Goal: Task Accomplishment & Management: Manage account settings

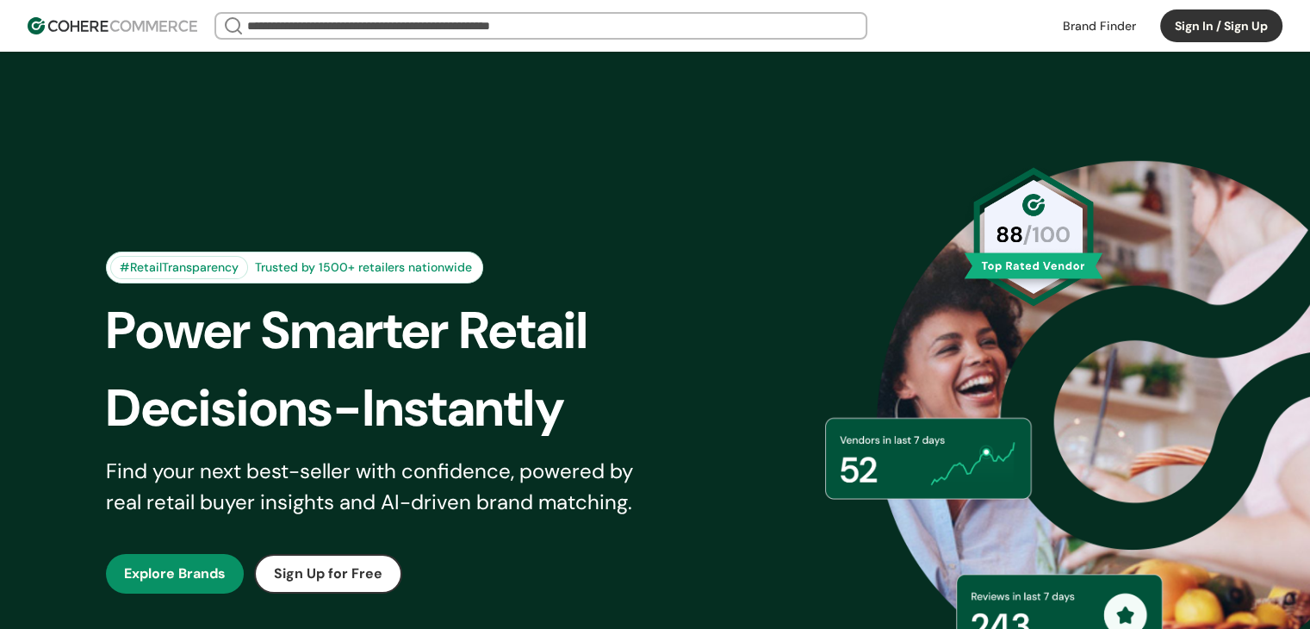
click at [553, 84] on div "#RetailTransparency Trusted by 1500+ retailers nationwide Power Smarter Retail …" at bounding box center [655, 422] width 1310 height 741
click at [1172, 20] on button "Sign In / Sign Up" at bounding box center [1221, 25] width 122 height 33
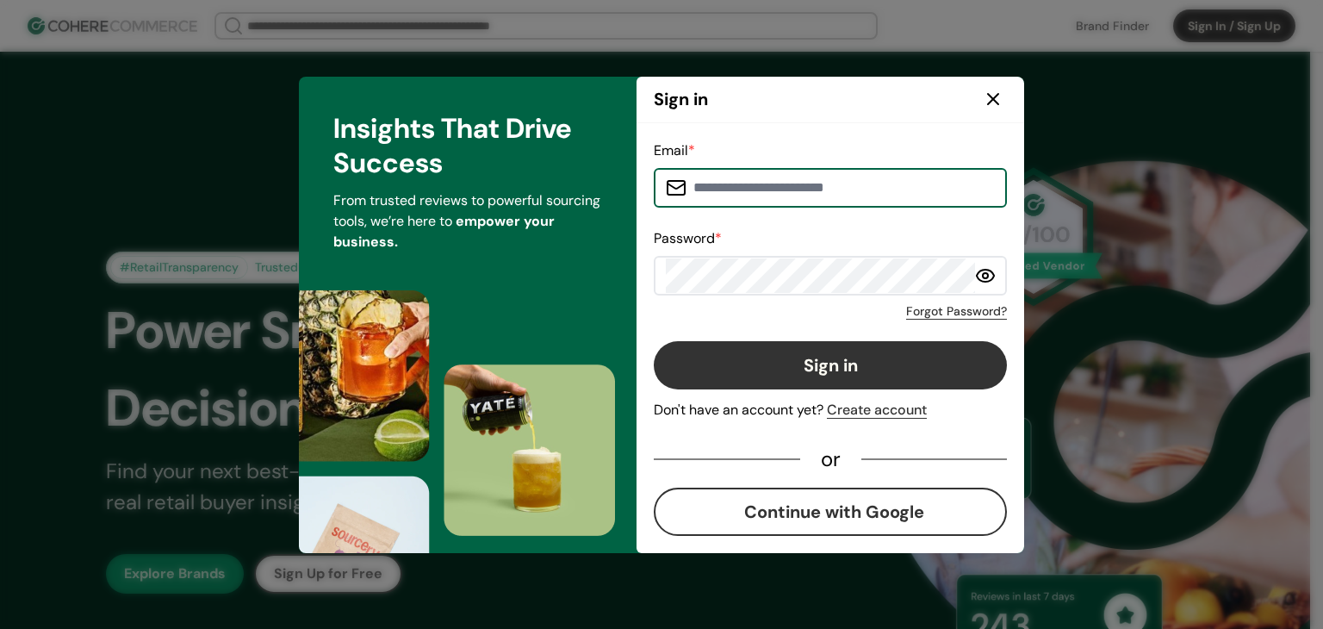
type input "**********"
click at [830, 369] on button "Sign in" at bounding box center [830, 365] width 353 height 48
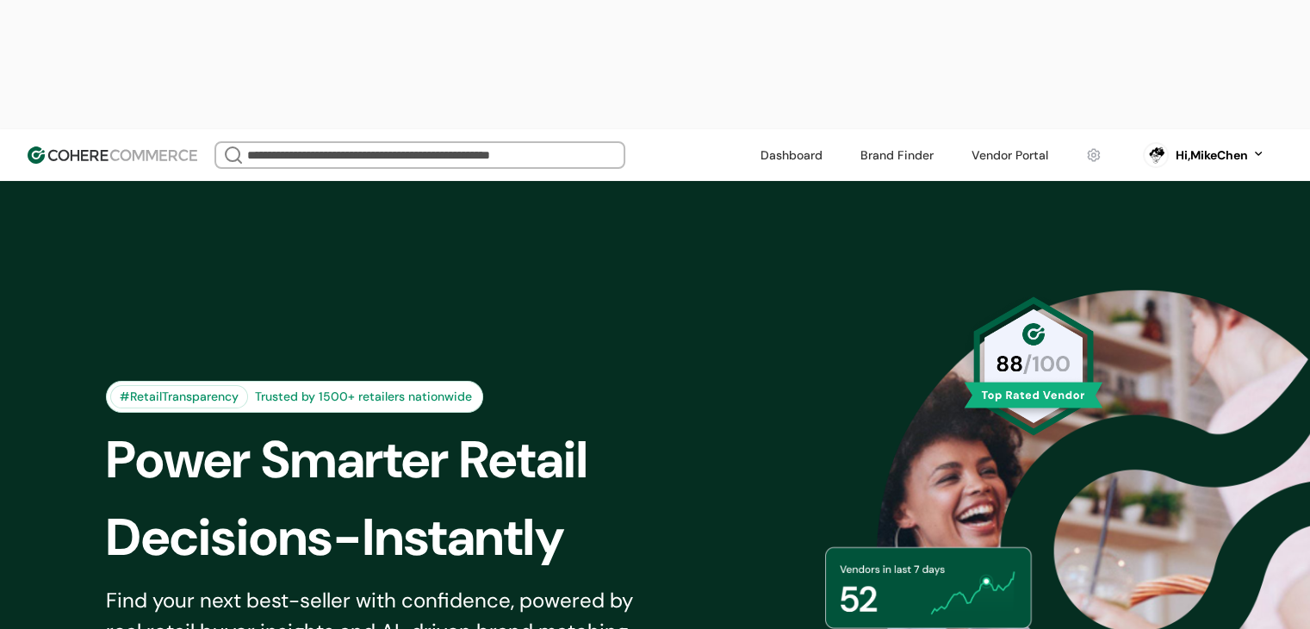
click at [1089, 142] on link at bounding box center [1094, 155] width 36 height 26
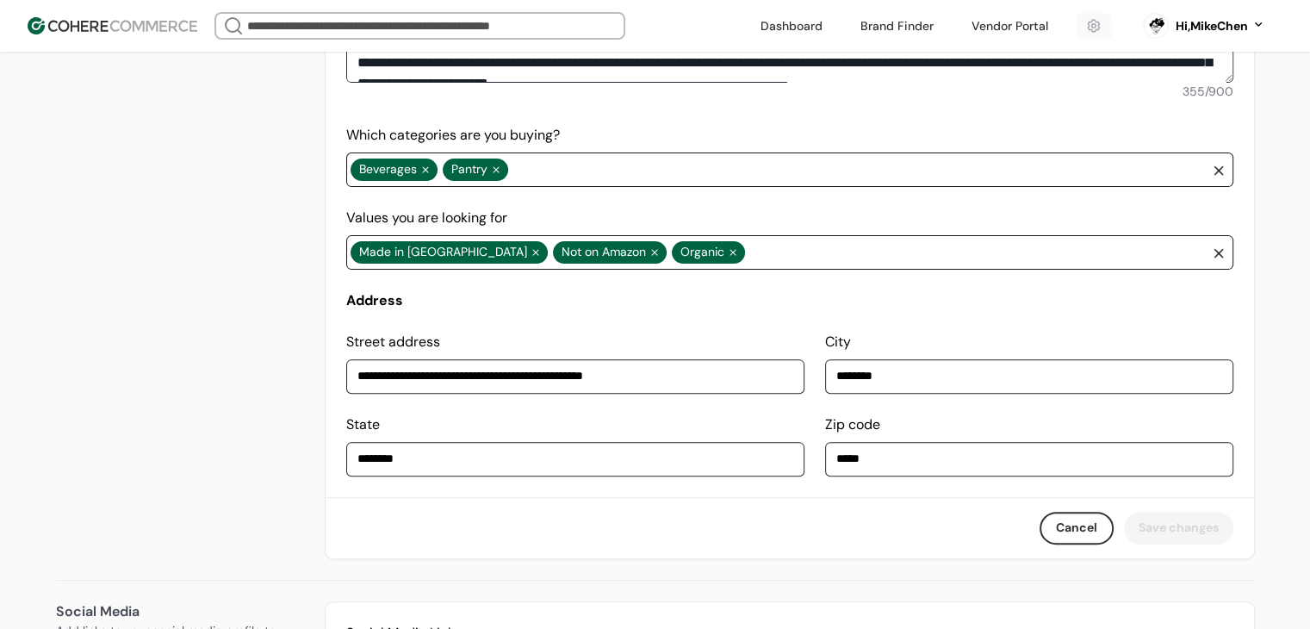
scroll to position [603, 0]
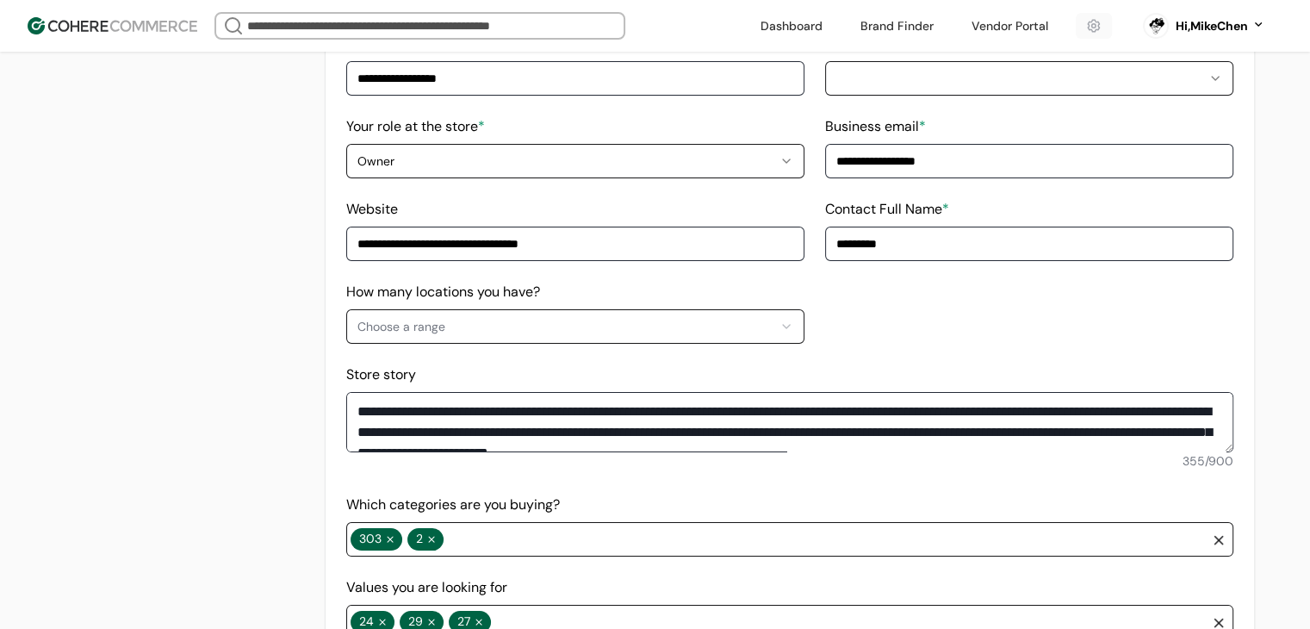
scroll to position [602, 0]
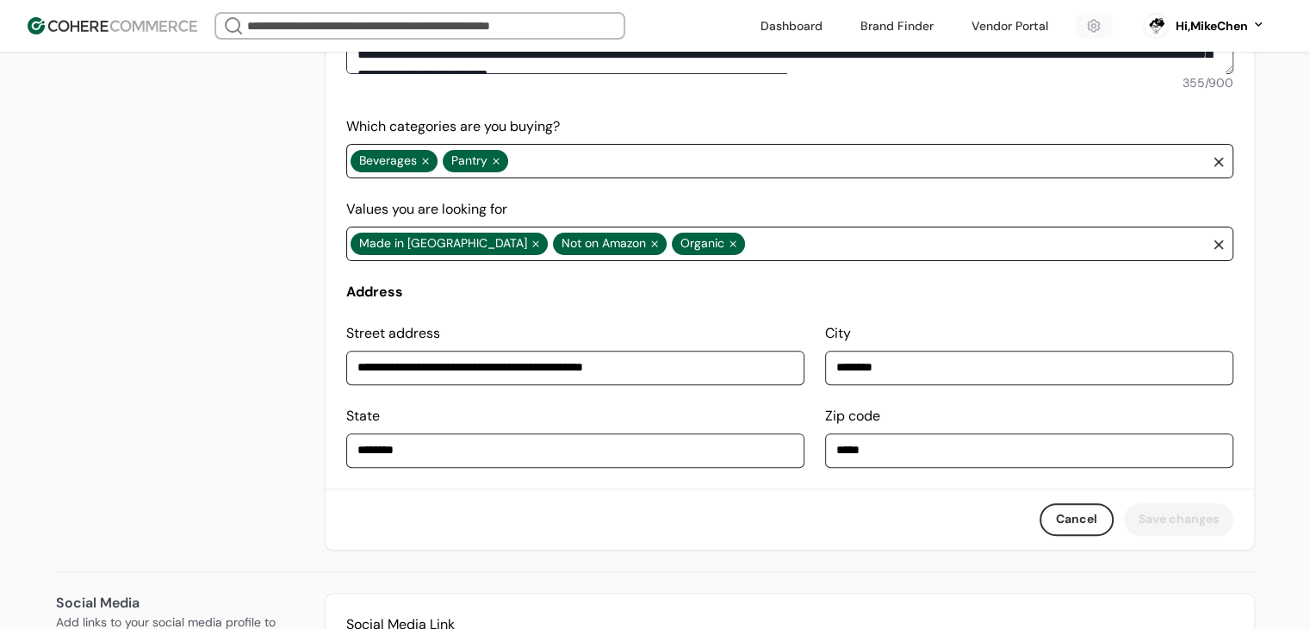
scroll to position [516, 0]
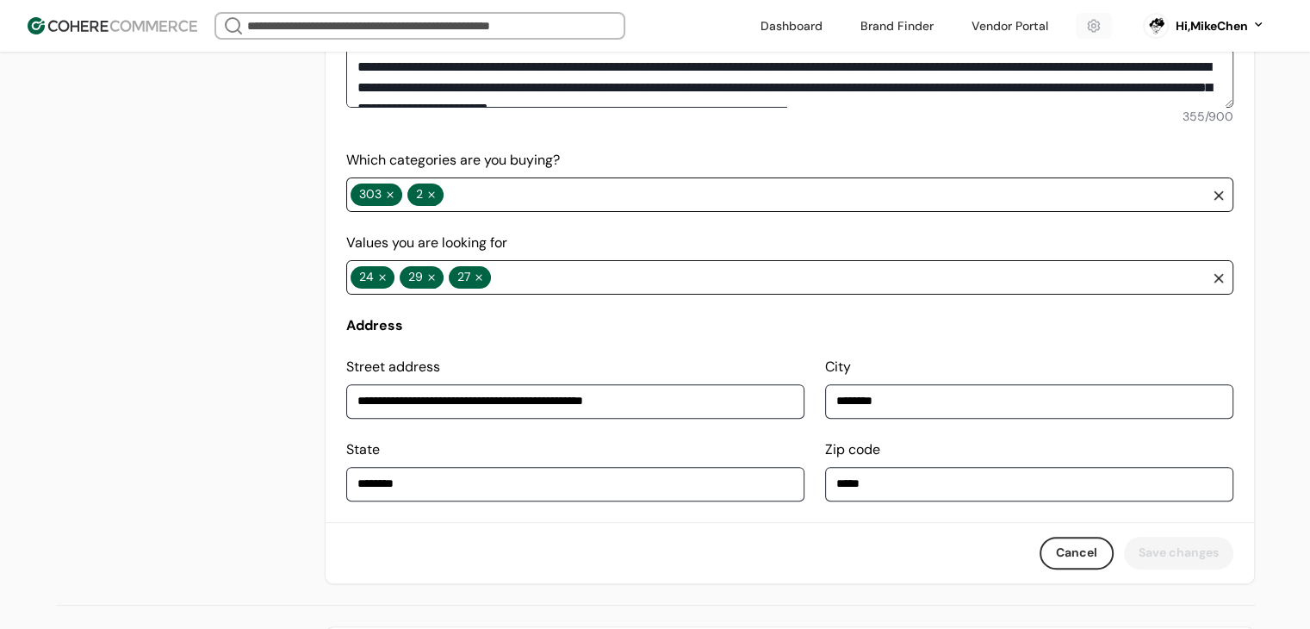
scroll to position [602, 0]
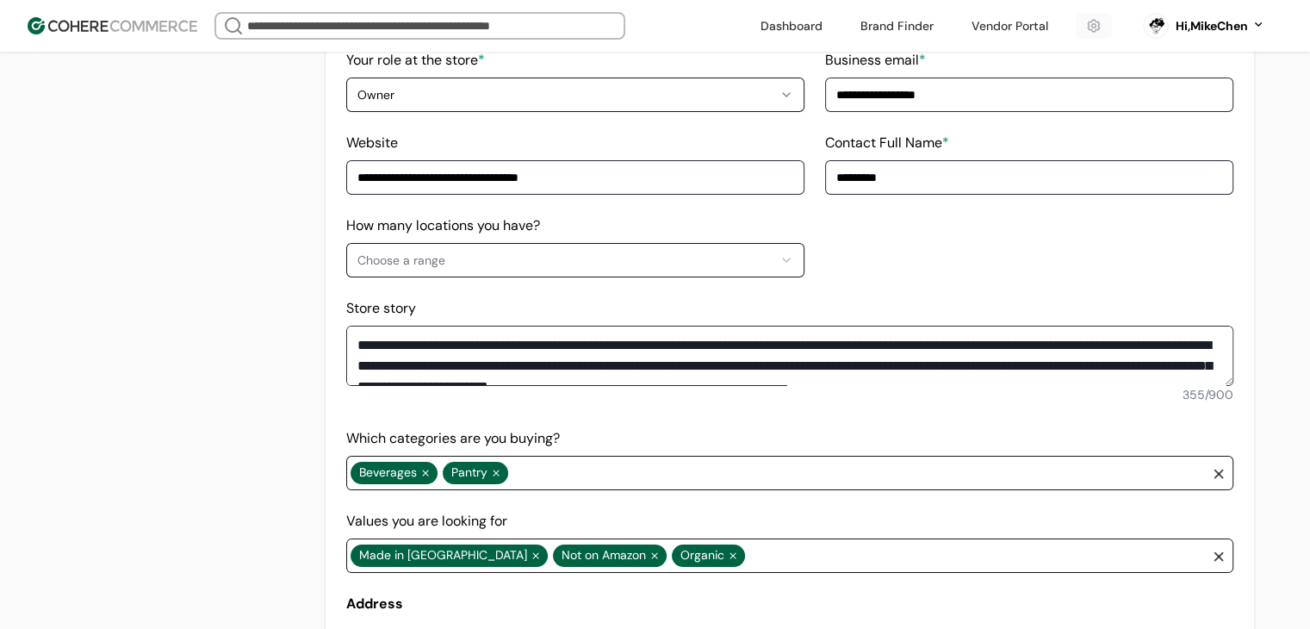
scroll to position [344, 0]
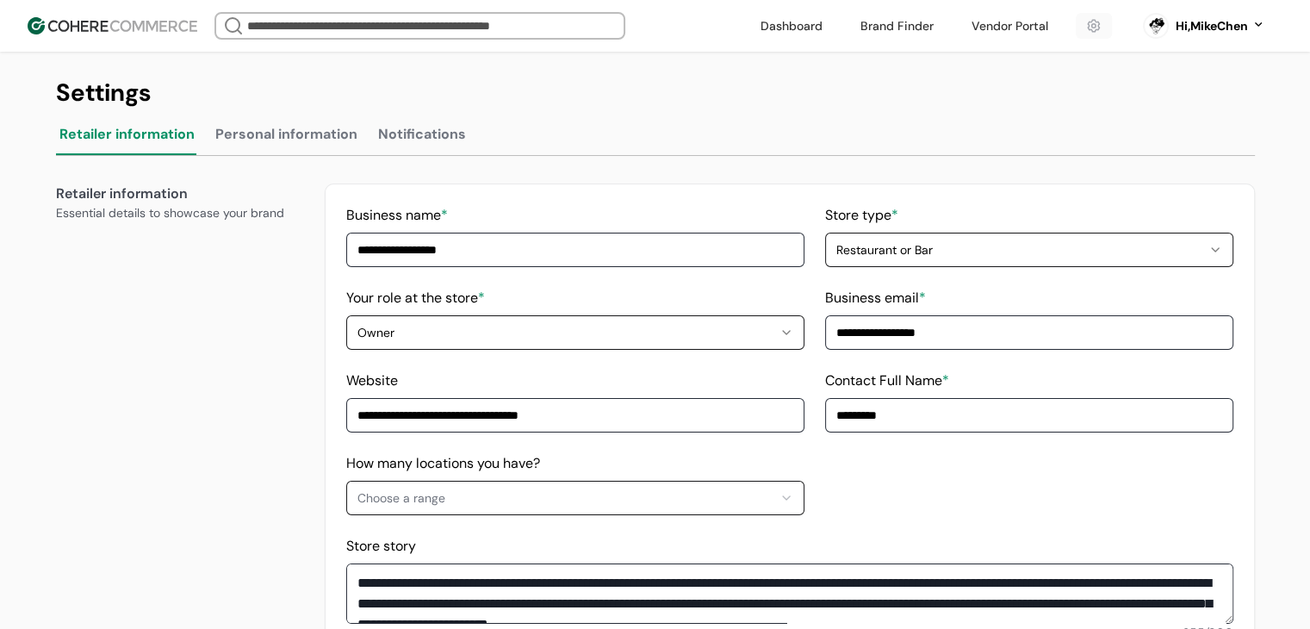
scroll to position [258, 0]
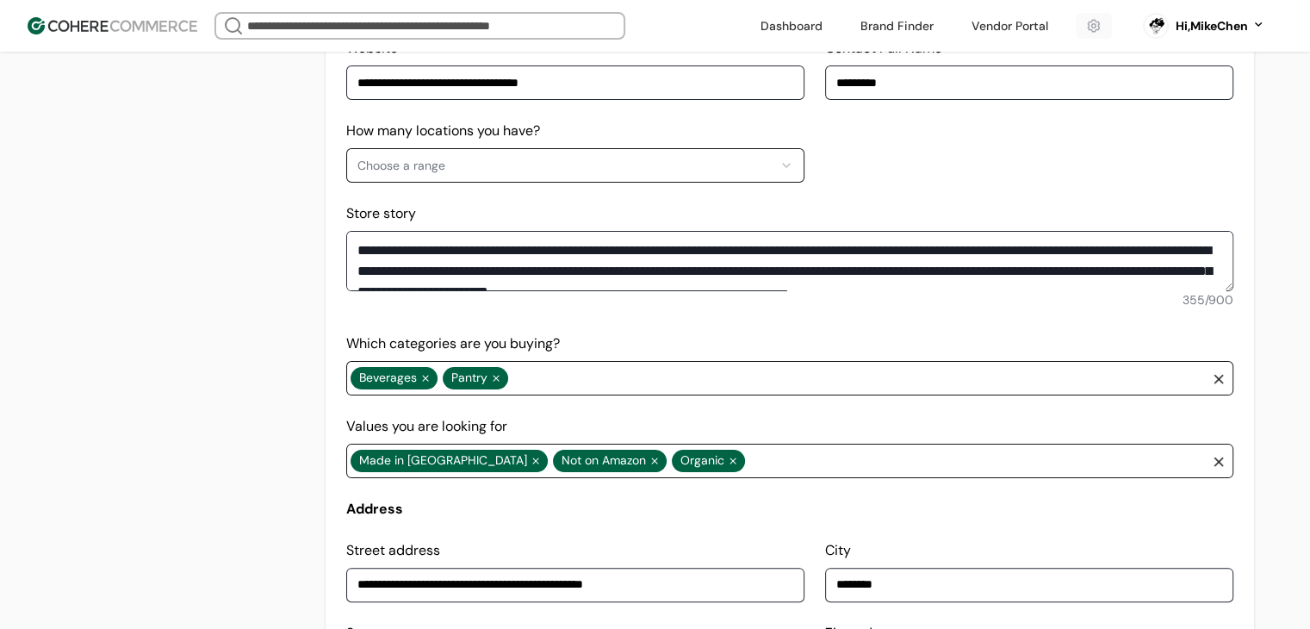
scroll to position [344, 0]
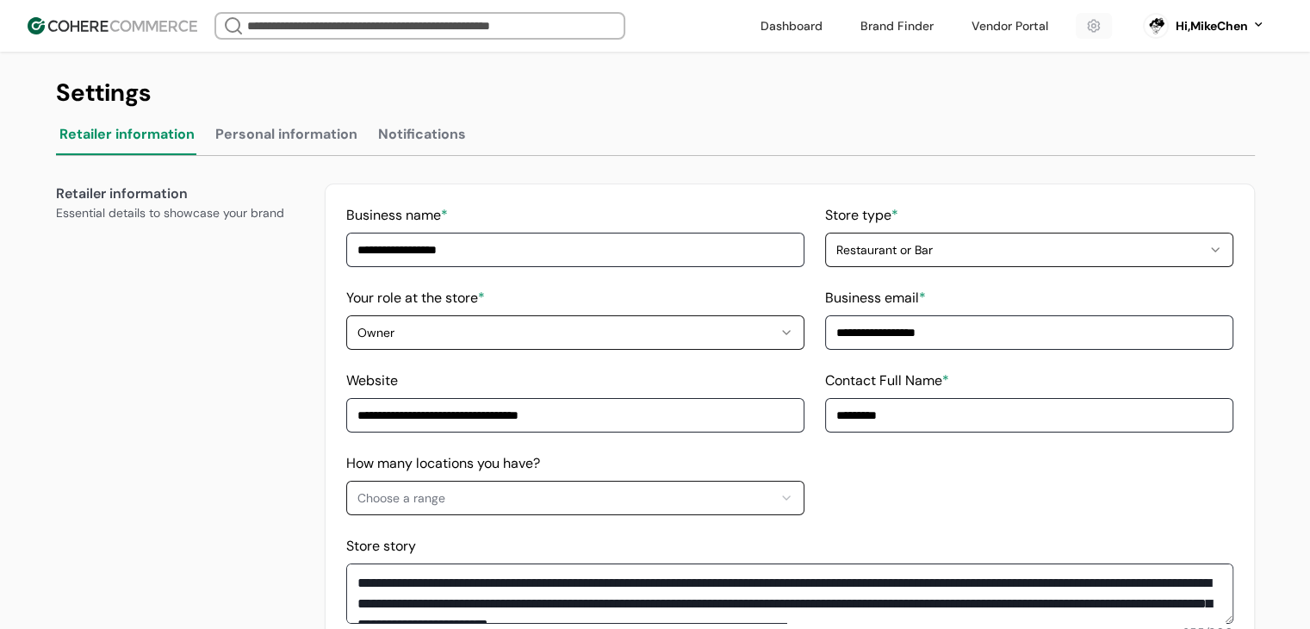
click at [971, 25] on link at bounding box center [1009, 26] width 97 height 26
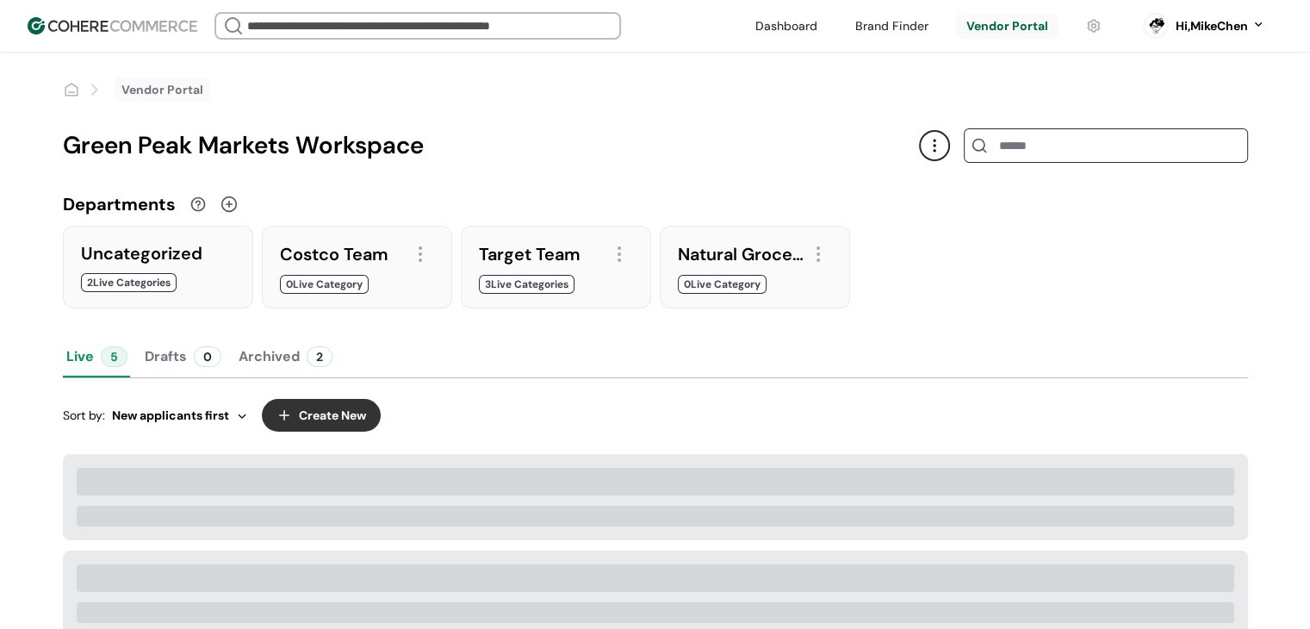
click at [971, 52] on div "Vendor Portal" at bounding box center [655, 77] width 1185 height 50
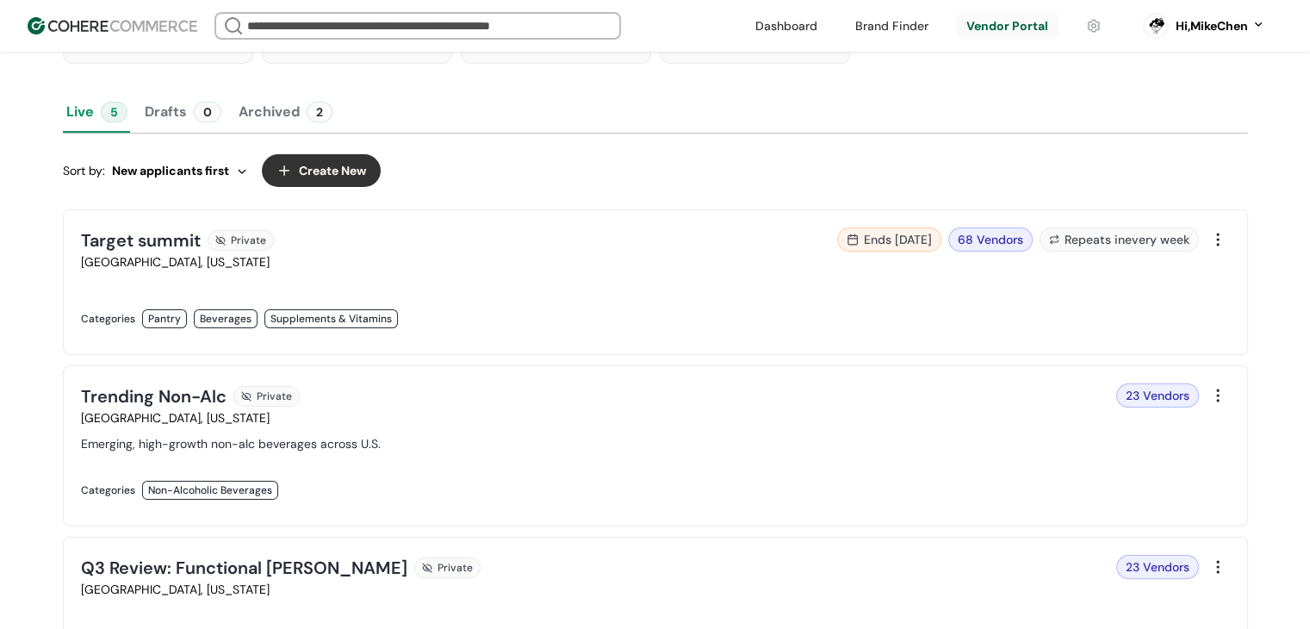
scroll to position [258, 0]
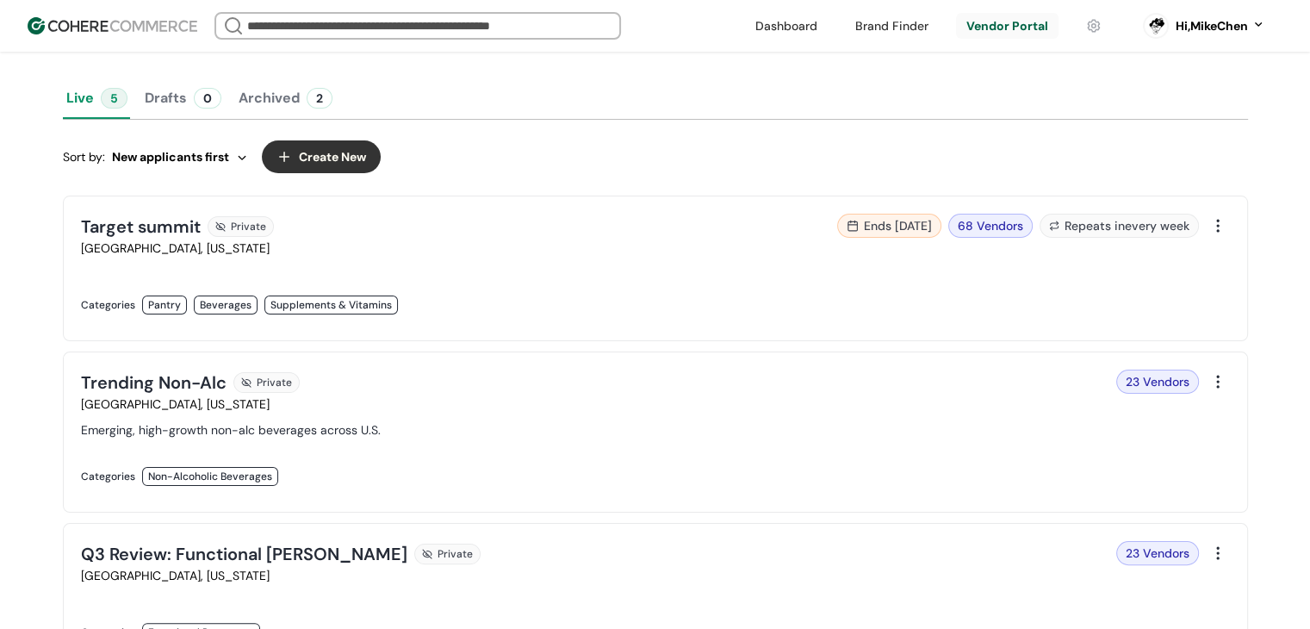
click at [1142, 221] on div "Repeats in every week" at bounding box center [1119, 226] width 159 height 24
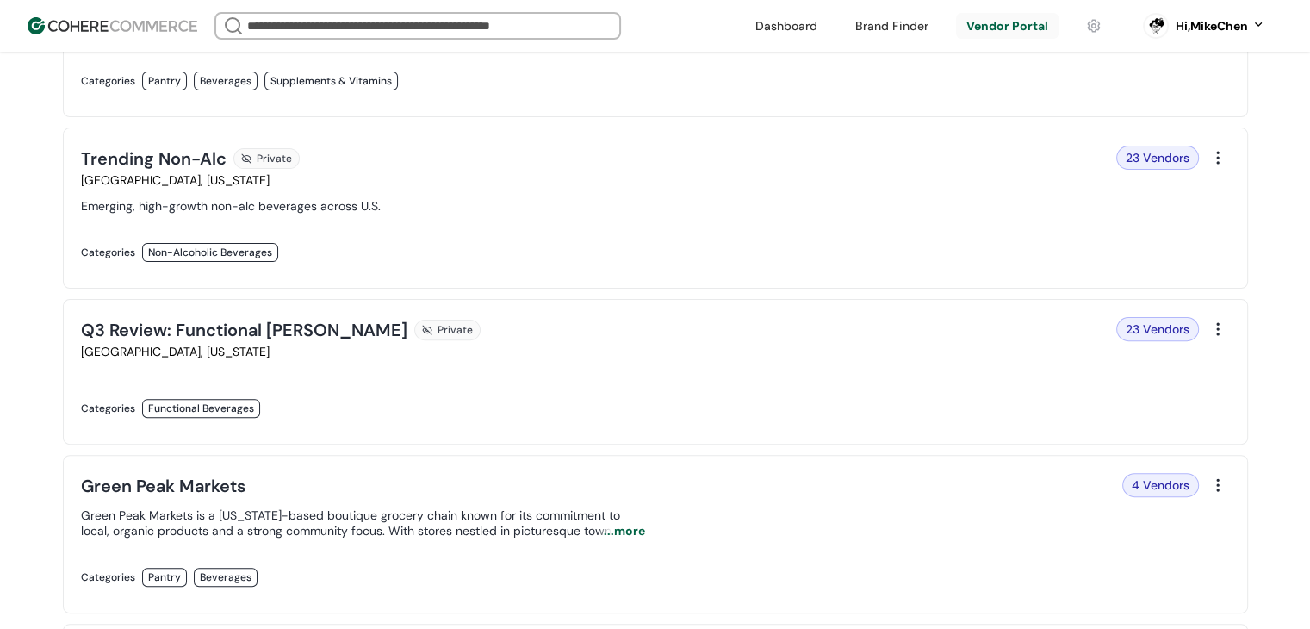
scroll to position [517, 0]
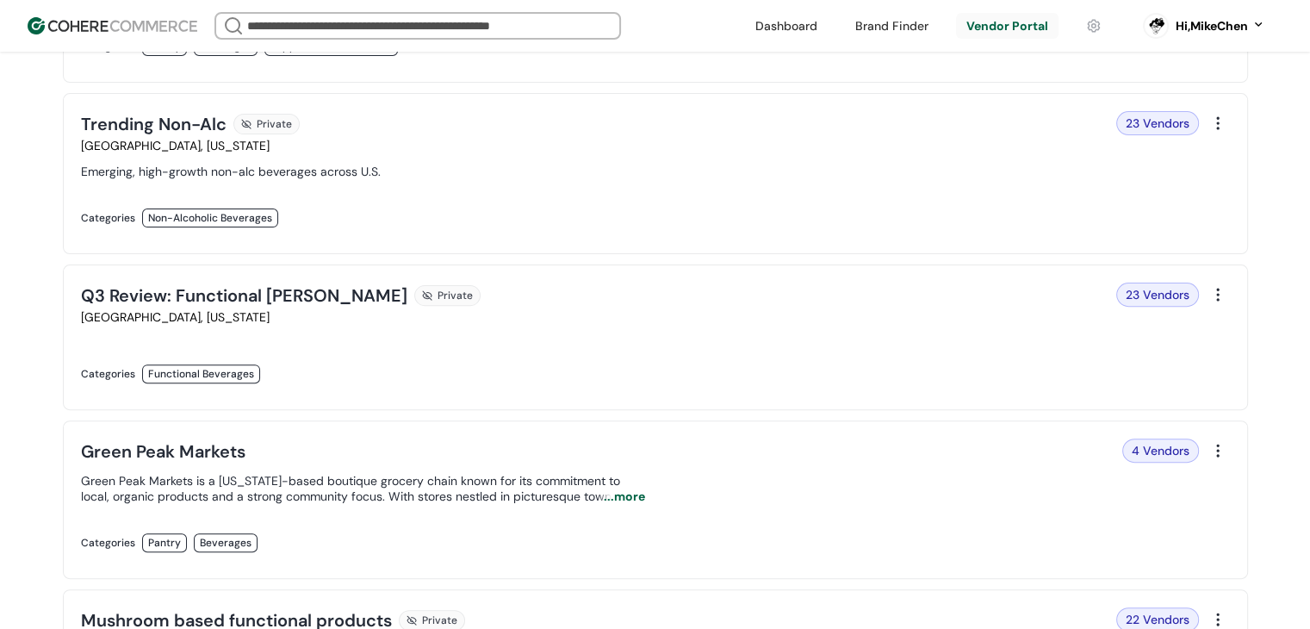
click at [645, 236] on link at bounding box center [363, 236] width 564 height 0
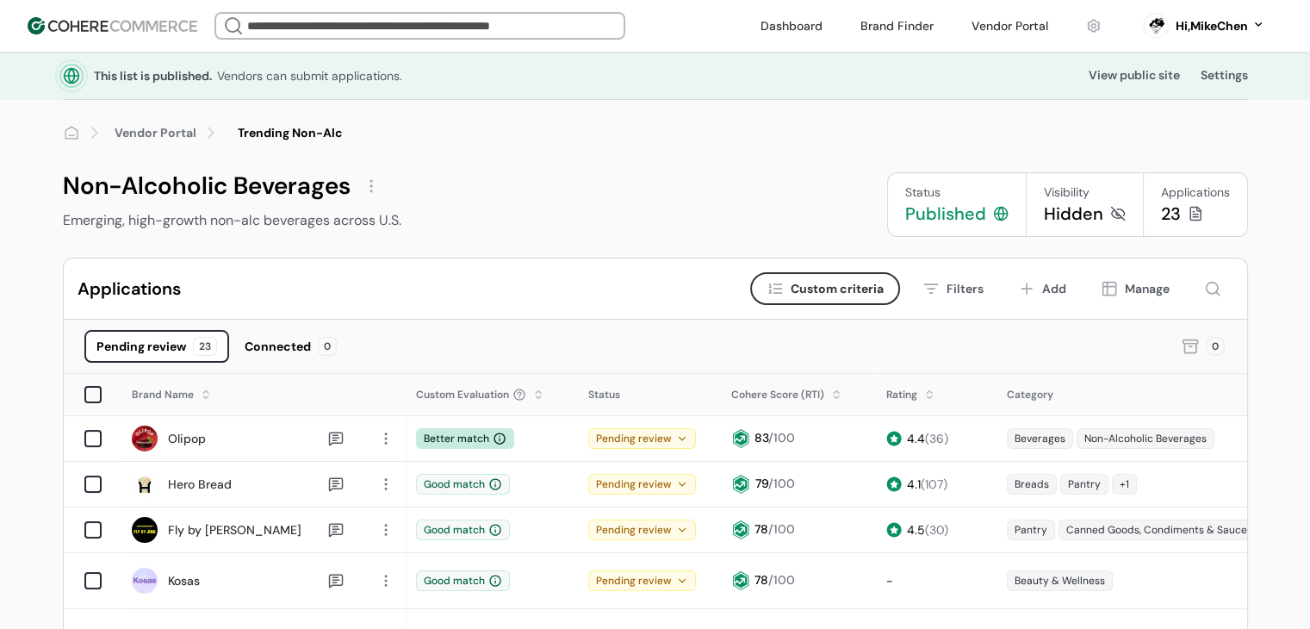
click at [641, 201] on div "Non-Alcoholic Beverages Emerging, high-growth non-alc beverages across U.S. Sta…" at bounding box center [655, 204] width 1185 height 65
click at [939, 219] on div "Published" at bounding box center [945, 214] width 81 height 24
click at [1085, 218] on div "Hidden" at bounding box center [1073, 214] width 59 height 24
click at [1085, 219] on div "Hidden" at bounding box center [1073, 214] width 59 height 24
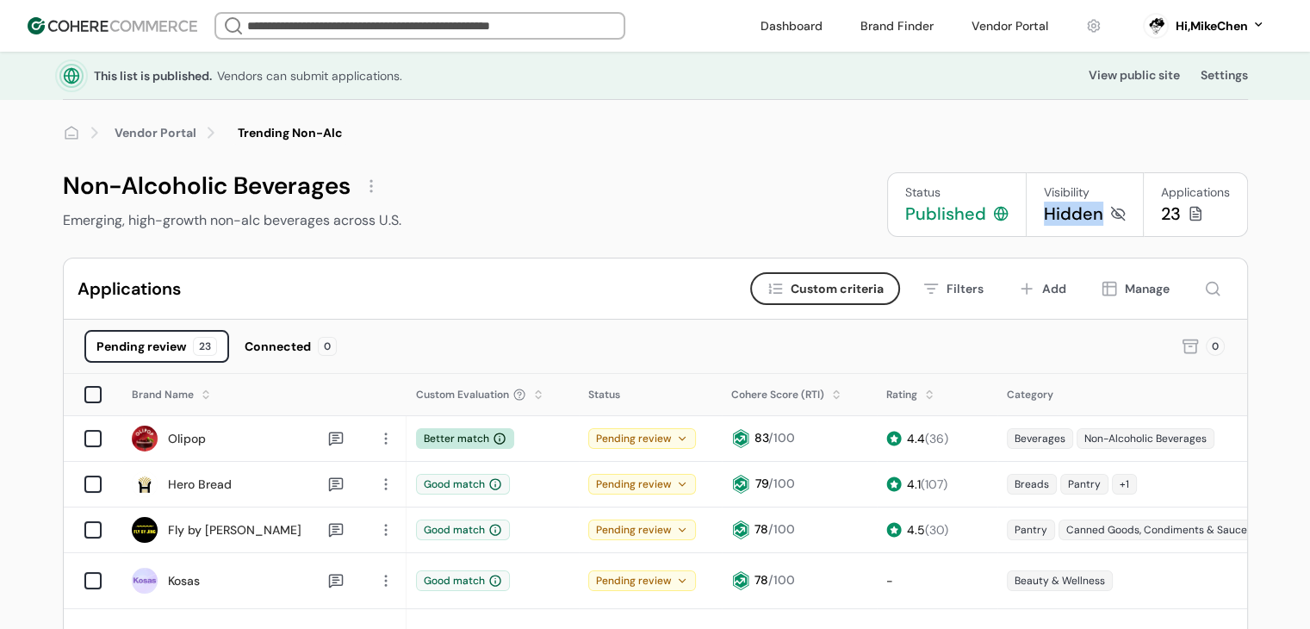
click at [1085, 219] on div "Hidden" at bounding box center [1073, 214] width 59 height 24
click at [1066, 214] on div "Hidden" at bounding box center [1073, 214] width 59 height 24
click at [369, 183] on div at bounding box center [371, 186] width 28 height 28
click at [417, 254] on link "Share" at bounding box center [402, 261] width 32 height 17
click at [369, 193] on div at bounding box center [371, 186] width 28 height 28
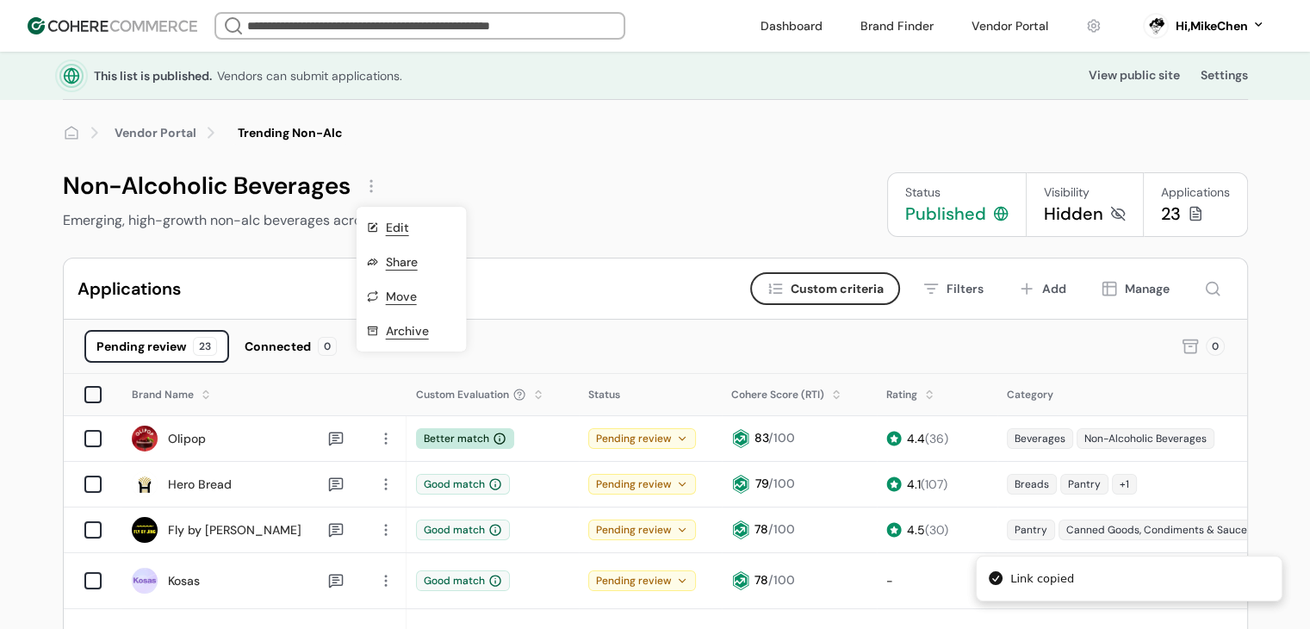
click at [393, 264] on link "Share" at bounding box center [402, 261] width 32 height 17
click at [357, 189] on div at bounding box center [371, 186] width 28 height 28
click at [561, 202] on div "Non-Alcoholic Beverages Emerging, high-growth non-alc beverages across U.S." at bounding box center [347, 201] width 568 height 59
click at [624, 190] on div "Non-Alcoholic Beverages" at bounding box center [347, 186] width 568 height 28
click at [640, 194] on div "Non-Alcoholic Beverages Emerging, high-growth non-alc beverages across U.S. Sta…" at bounding box center [655, 204] width 1185 height 65
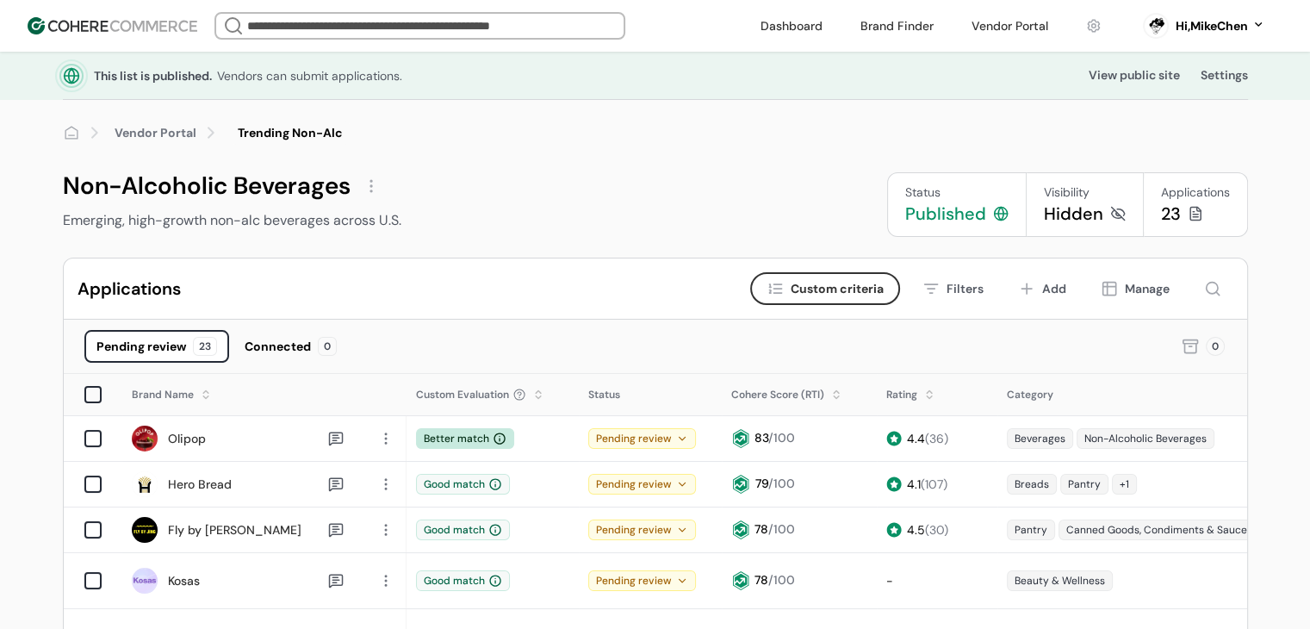
click at [953, 297] on button "Filters" at bounding box center [952, 288] width 85 height 33
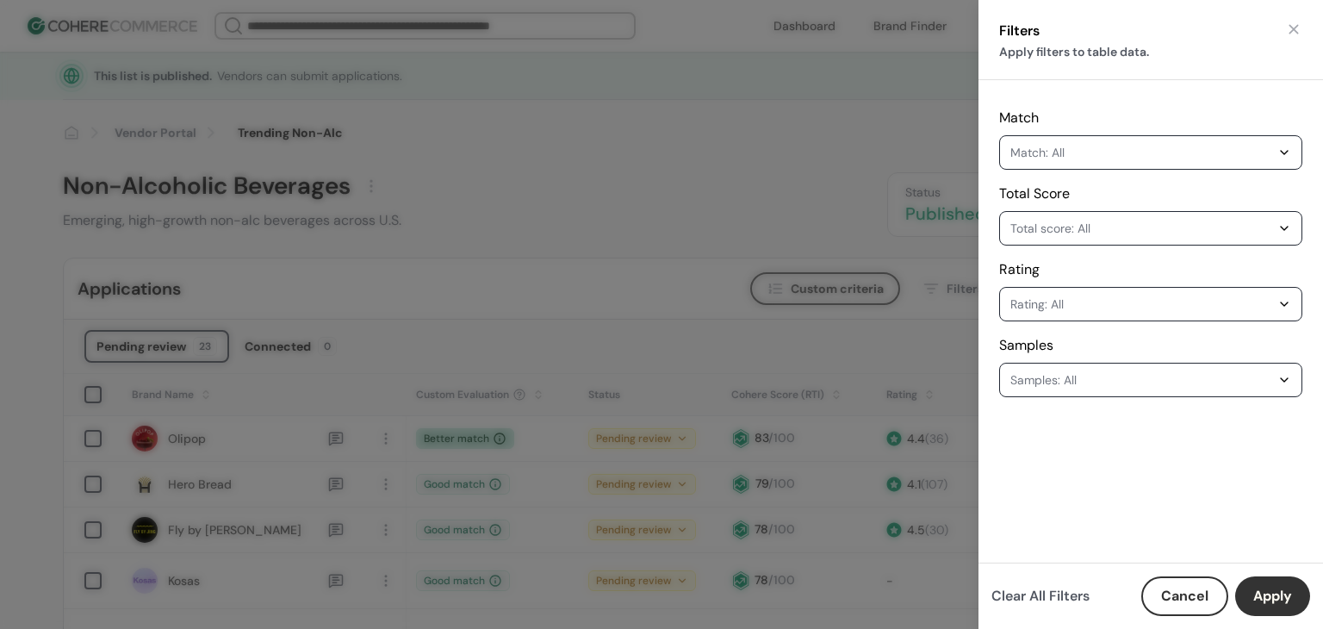
click at [1171, 618] on div "Clear All Filters Cancel Apply" at bounding box center [1150, 595] width 344 height 66
click at [1172, 605] on button "Cancel" at bounding box center [1184, 596] width 87 height 40
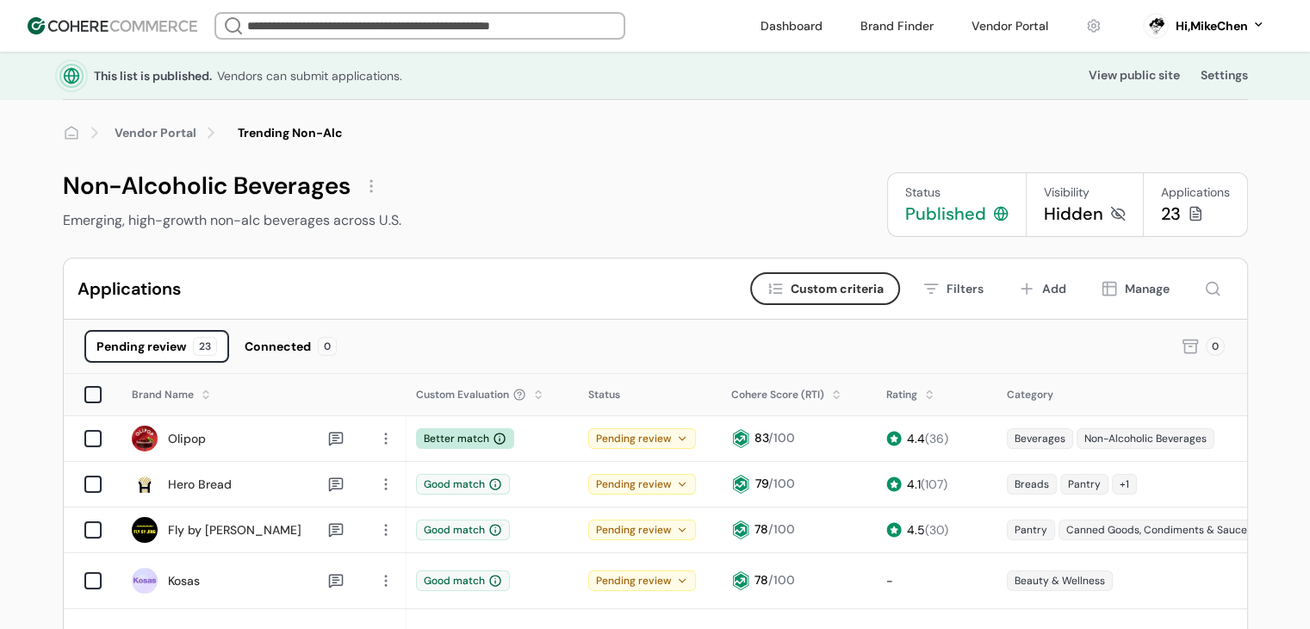
click at [836, 313] on div "Applications Criteria Custom criteria Filters Add Manage" at bounding box center [655, 288] width 1183 height 61
click at [655, 180] on div "Non-Alcoholic Beverages Emerging, high-growth non-alc beverages across U.S. Sta…" at bounding box center [655, 204] width 1185 height 65
click at [646, 188] on div "Non-Alcoholic Beverages Emerging, high-growth non-alc beverages across U.S. Sta…" at bounding box center [655, 204] width 1185 height 65
click at [367, 189] on div at bounding box center [371, 186] width 28 height 28
click at [649, 194] on div "Non-Alcoholic Beverages Emerging, high-growth non-alc beverages across U.S. Sta…" at bounding box center [655, 204] width 1185 height 65
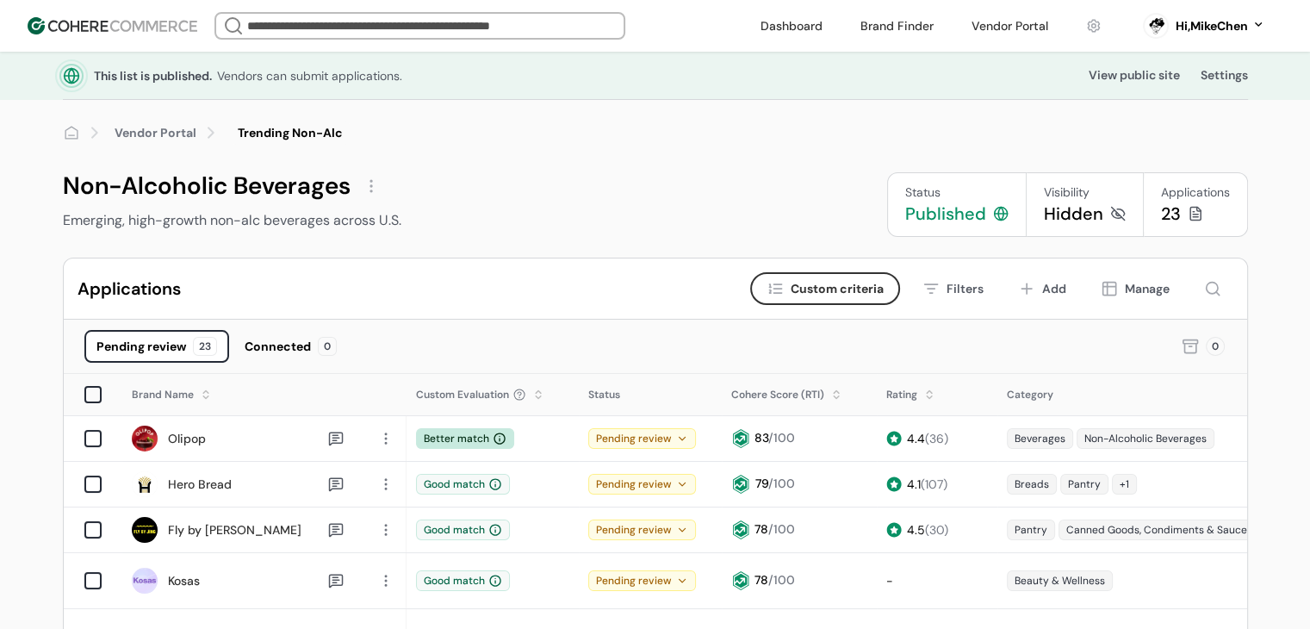
click at [650, 194] on div "Non-Alcoholic Beverages Emerging, high-growth non-alc beverages across U.S. Sta…" at bounding box center [655, 204] width 1185 height 65
click at [1119, 294] on button "Manage" at bounding box center [1135, 288] width 93 height 33
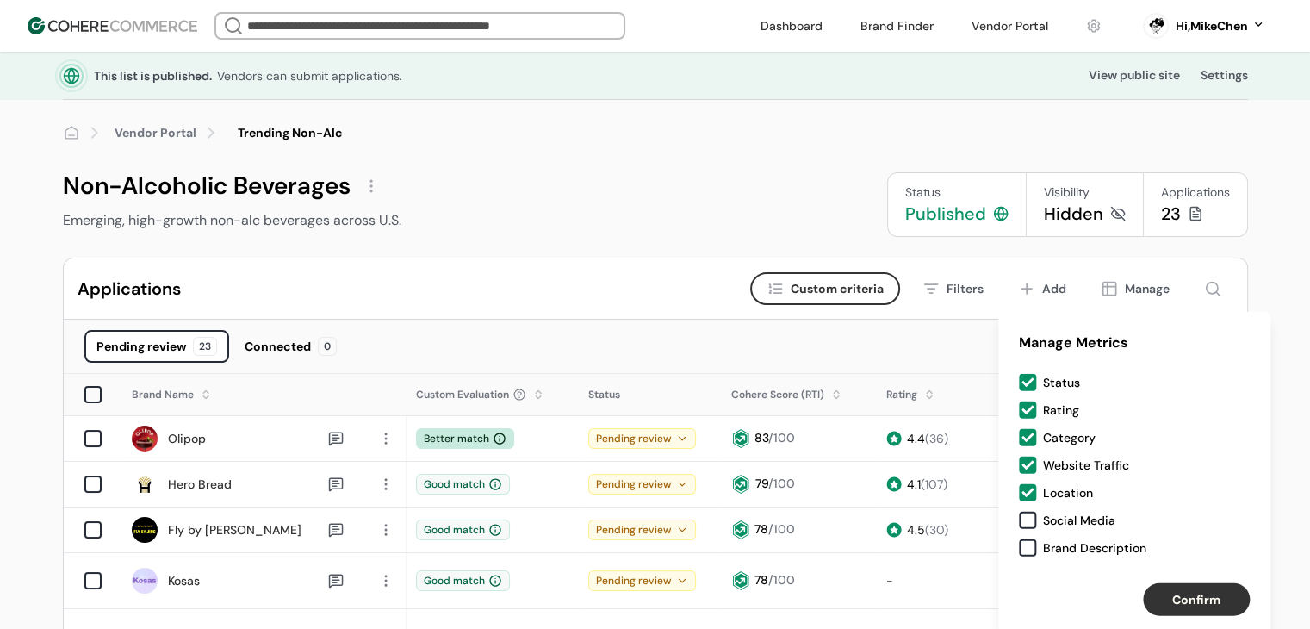
click at [1044, 528] on div "Status Rating Category Website Traffic Location Social Media Brand Description …" at bounding box center [1134, 468] width 272 height 189
click at [1056, 521] on div "Social Media" at bounding box center [1079, 520] width 72 height 17
click at [1054, 549] on div "Brand Description" at bounding box center [1094, 547] width 103 height 17
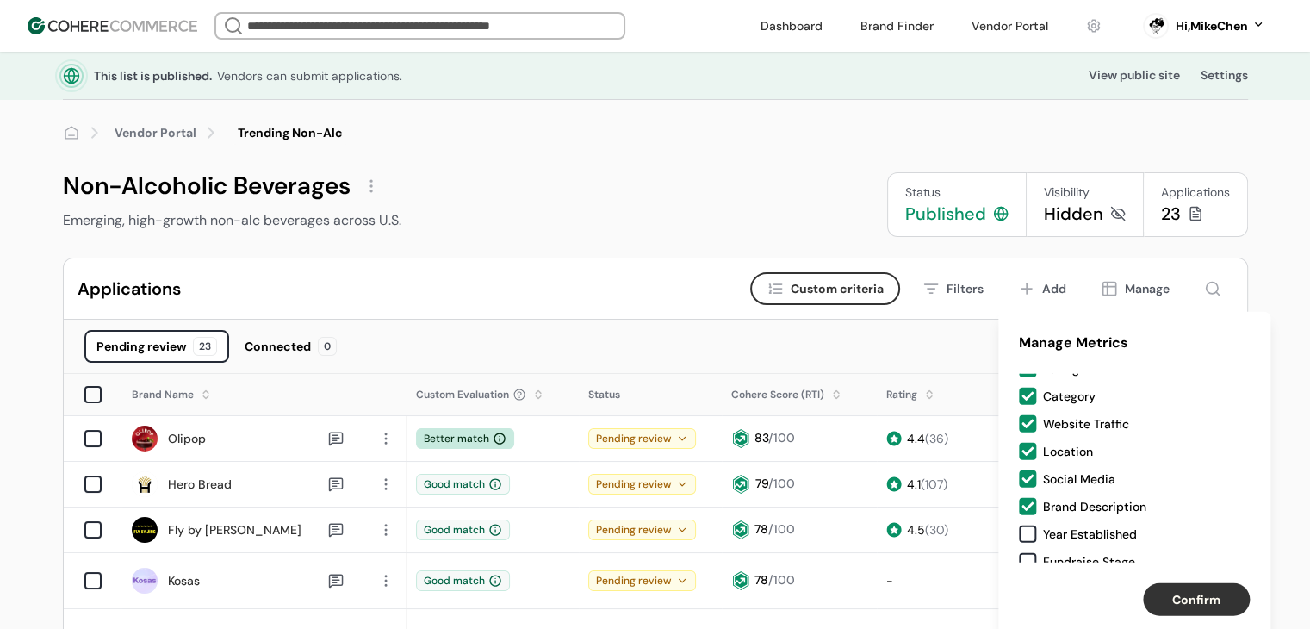
scroll to position [103, 0]
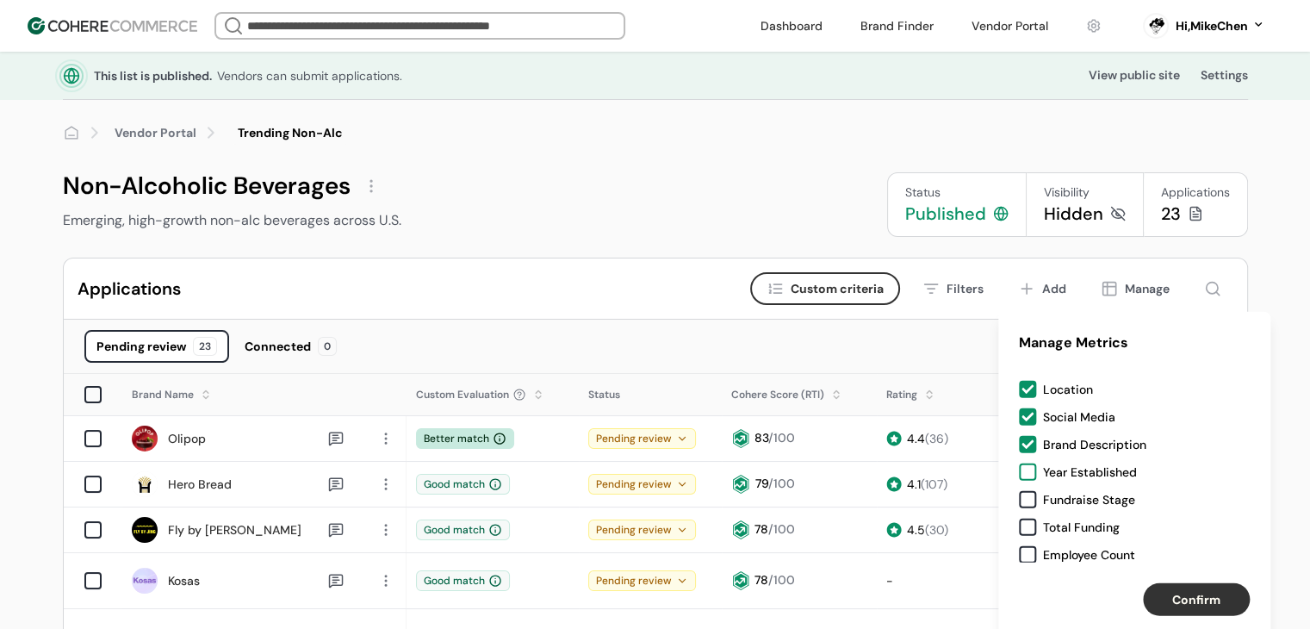
click at [1092, 469] on div "Year Established" at bounding box center [1090, 471] width 94 height 17
click at [1086, 493] on div "Fundraise Stage" at bounding box center [1089, 499] width 92 height 17
click at [1082, 512] on div "Status Rating Category Website Traffic Location Social Media Brand Description …" at bounding box center [1134, 468] width 272 height 189
click at [1081, 520] on div "Total Funding" at bounding box center [1081, 526] width 77 height 17
click at [1074, 556] on div "Employee Count" at bounding box center [1089, 554] width 92 height 17
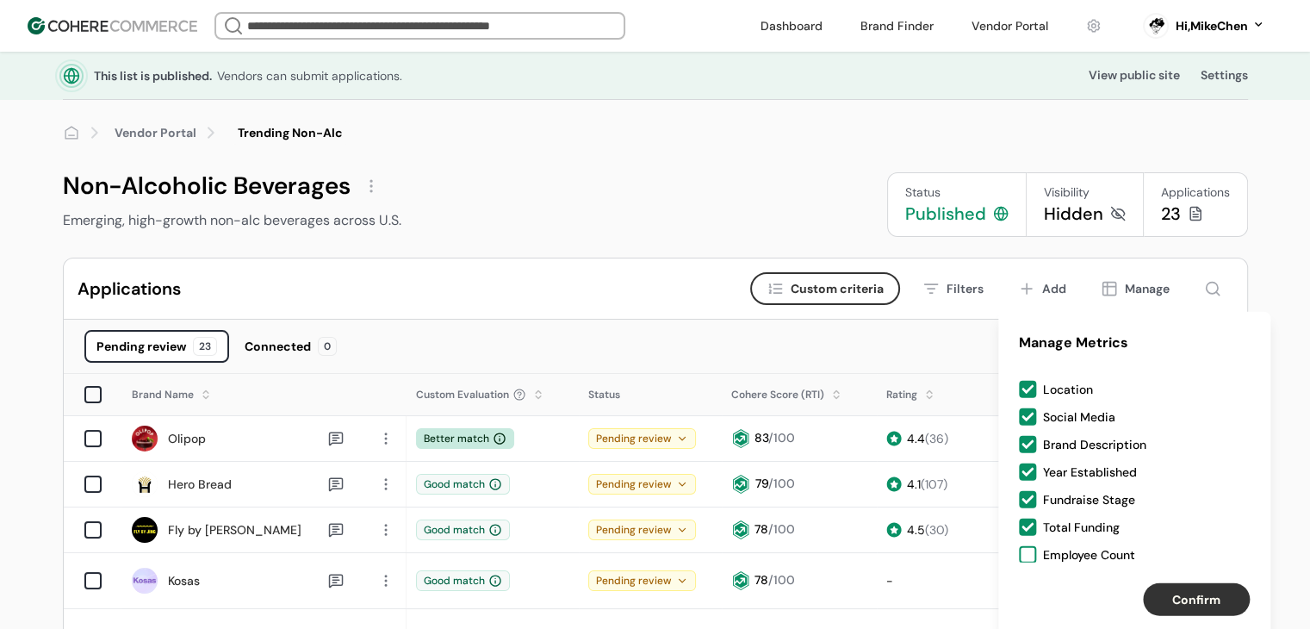
scroll to position [334, 0]
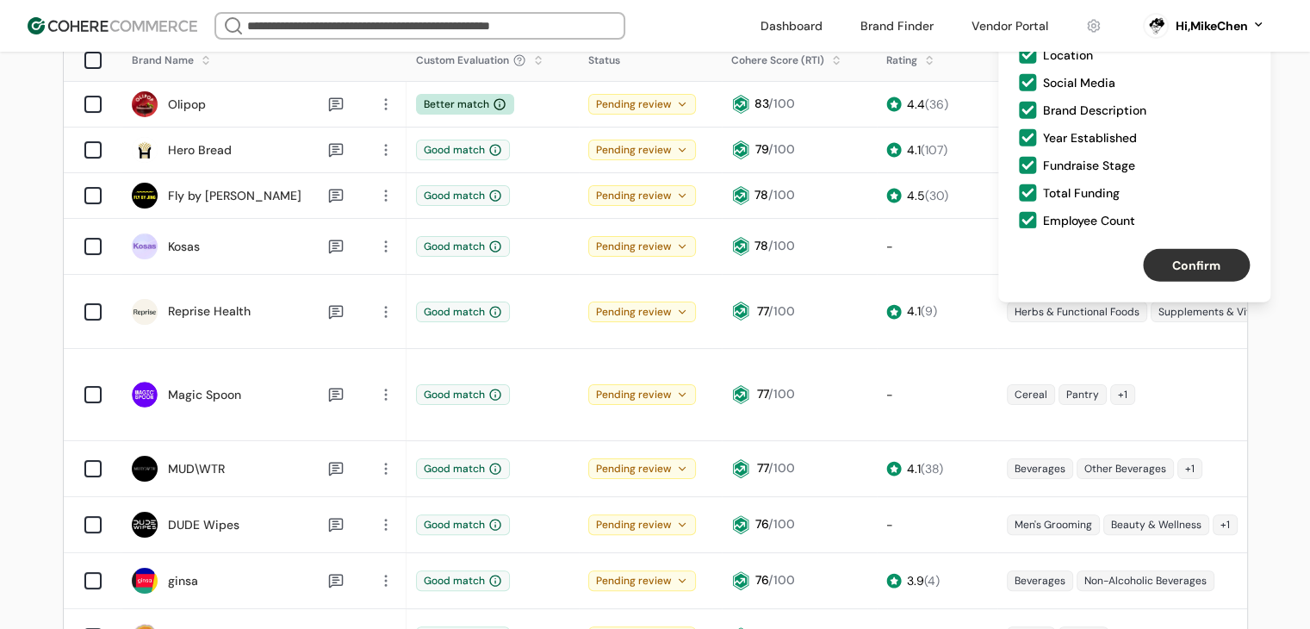
click at [1192, 262] on button "Confirm" at bounding box center [1196, 265] width 107 height 33
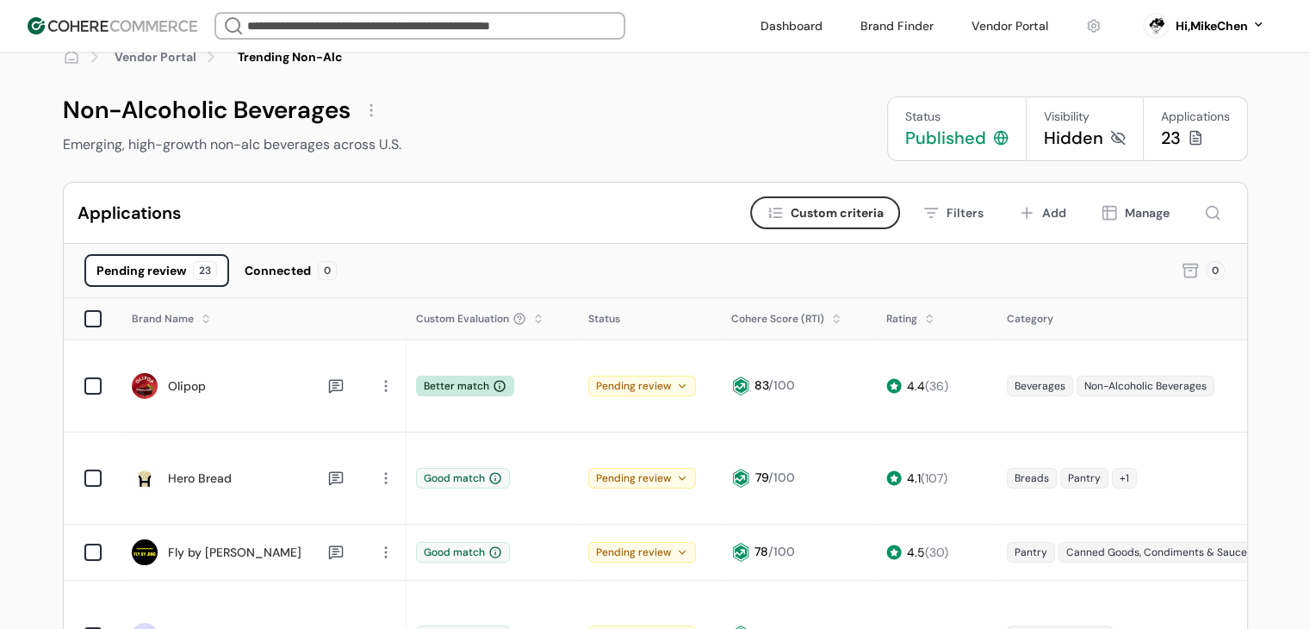
scroll to position [76, 0]
click at [798, 320] on div "Cohere Score (RTI)" at bounding box center [777, 319] width 93 height 16
click at [1044, 220] on div "Add" at bounding box center [1054, 213] width 24 height 18
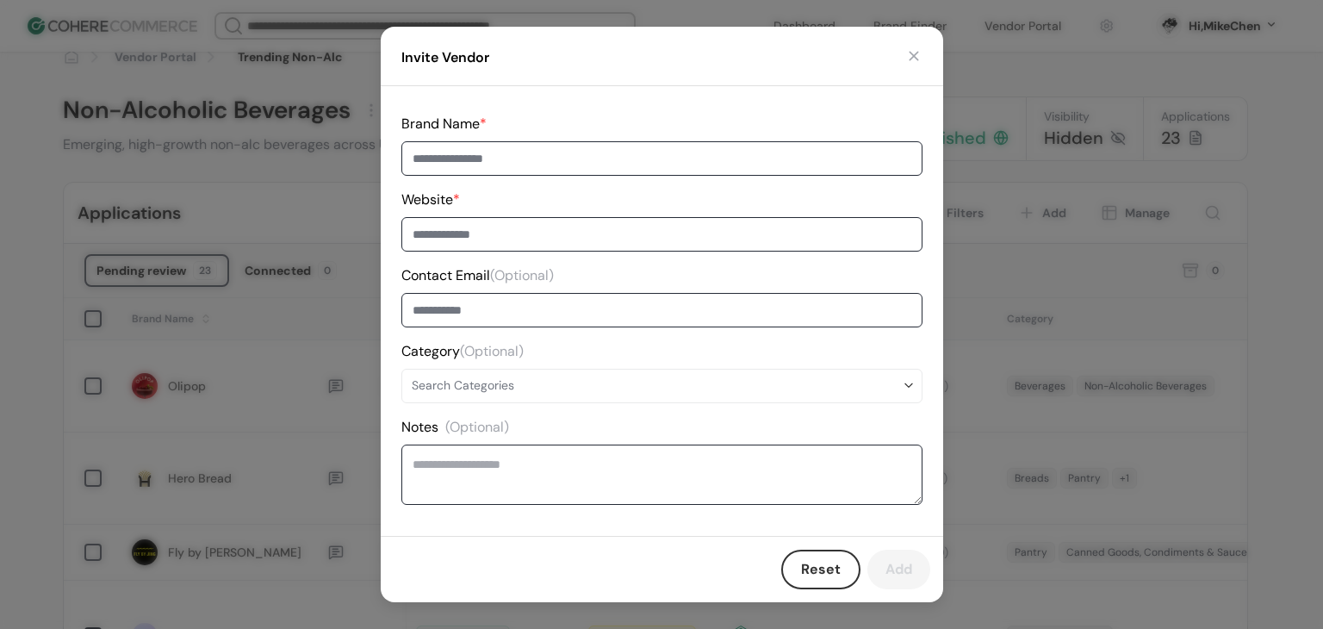
click at [815, 573] on button "Reset" at bounding box center [820, 569] width 79 height 40
click at [916, 56] on button "button" at bounding box center [913, 55] width 17 height 17
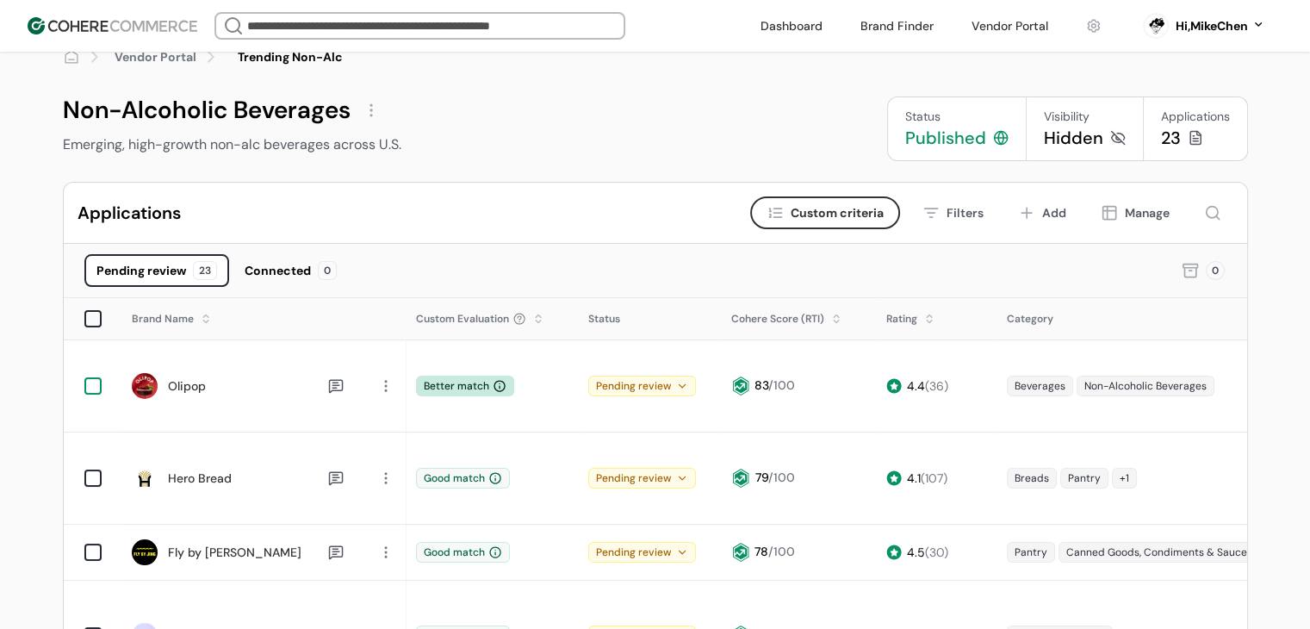
click at [89, 383] on div at bounding box center [92, 385] width 17 height 17
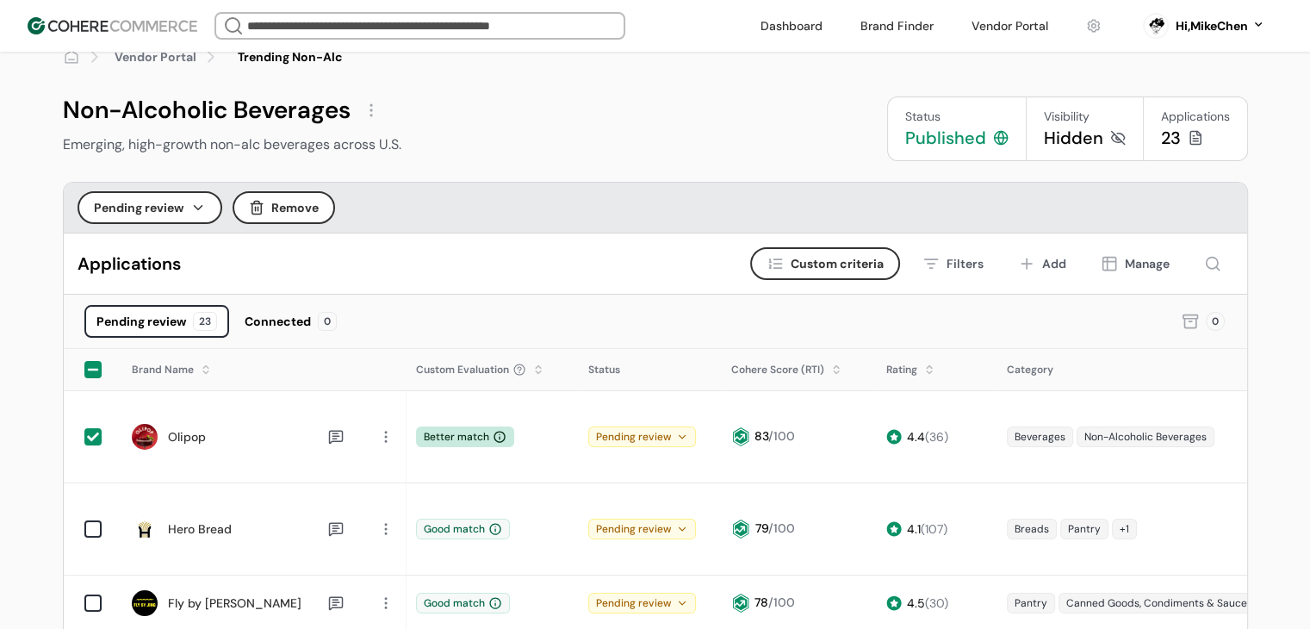
click at [141, 207] on button "Pending review" at bounding box center [150, 207] width 145 height 33
click at [565, 197] on div "Pending review Remove" at bounding box center [655, 208] width 1183 height 51
click at [376, 113] on div at bounding box center [371, 110] width 28 height 28
click at [630, 214] on div "Pending review Remove" at bounding box center [655, 208] width 1183 height 51
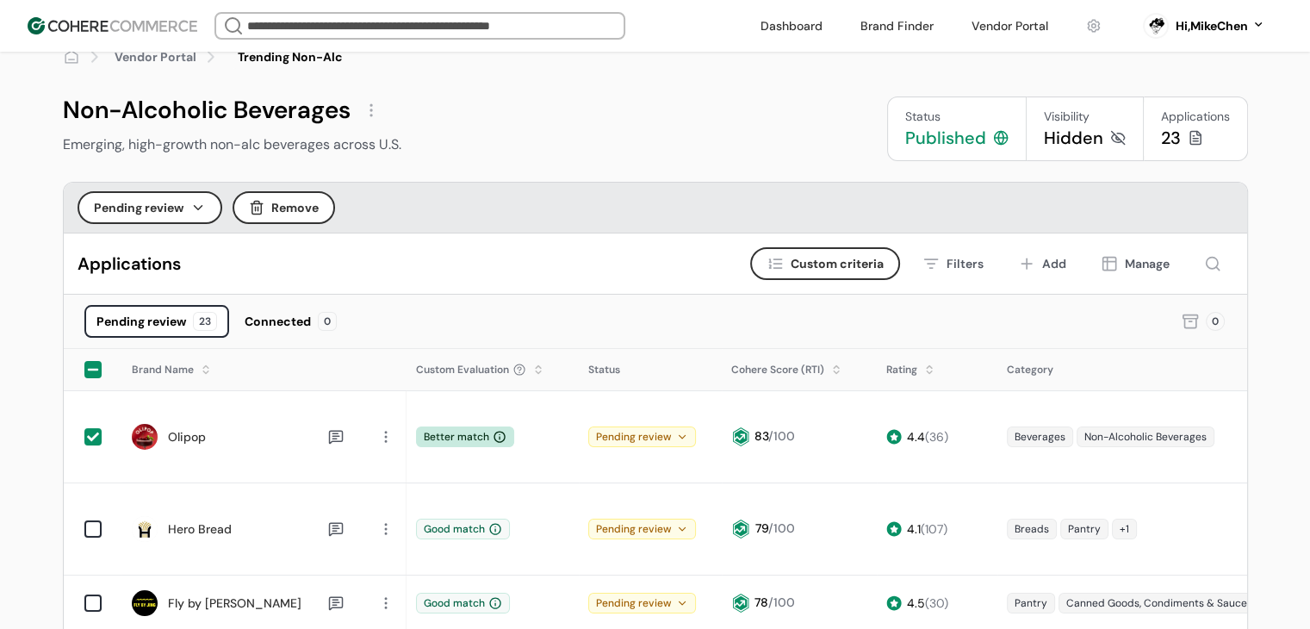
click at [647, 128] on div "Non-Alcoholic Beverages Emerging, high-growth non-alc beverages across U.S. Sta…" at bounding box center [655, 128] width 1185 height 65
click at [1081, 142] on div "Hidden" at bounding box center [1073, 138] width 59 height 24
click at [1073, 140] on div "Hidden" at bounding box center [1073, 138] width 59 height 24
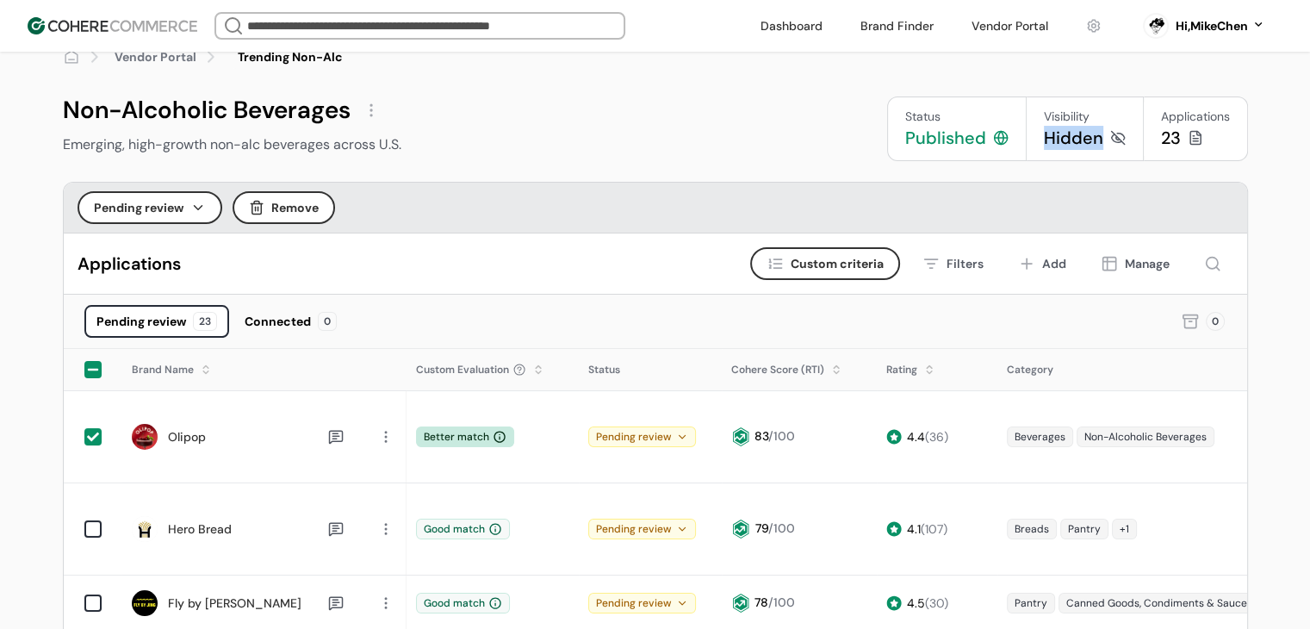
click at [1073, 140] on div "Hidden" at bounding box center [1073, 138] width 59 height 24
click at [1194, 135] on icon at bounding box center [1196, 138] width 16 height 16
click at [1171, 133] on div "23" at bounding box center [1171, 138] width 20 height 24
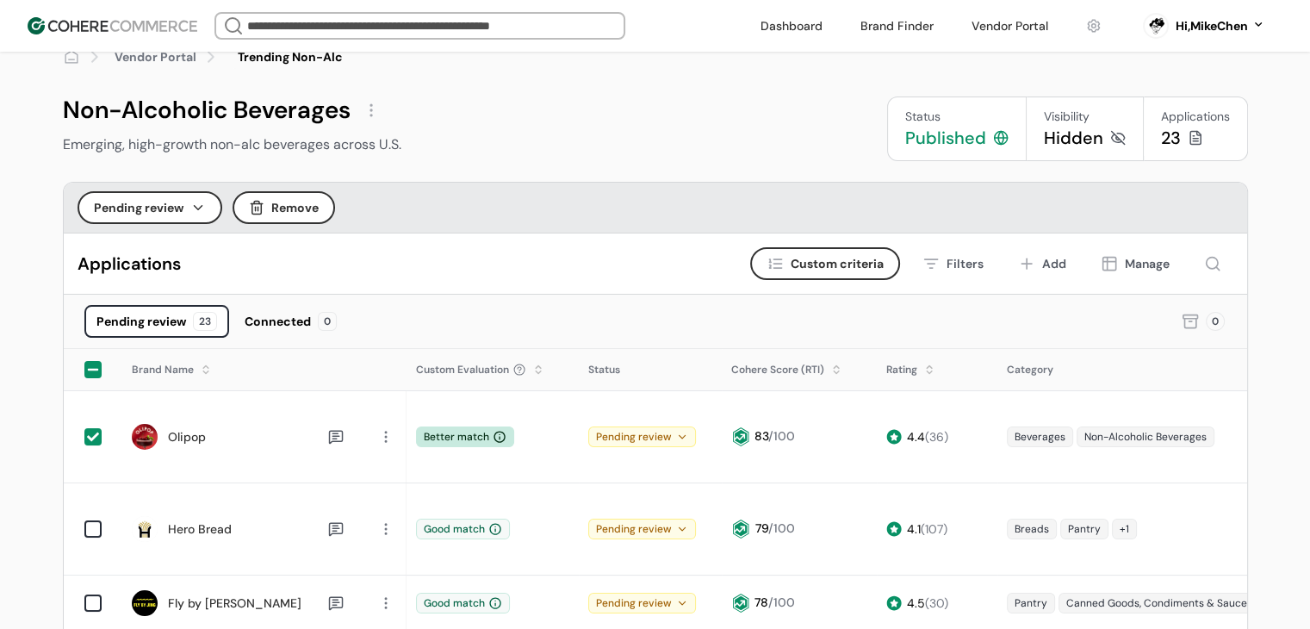
click at [1190, 115] on div "Applications" at bounding box center [1195, 117] width 69 height 18
click at [1189, 115] on div "Applications" at bounding box center [1195, 117] width 69 height 18
click at [1194, 115] on div "Applications" at bounding box center [1195, 117] width 69 height 18
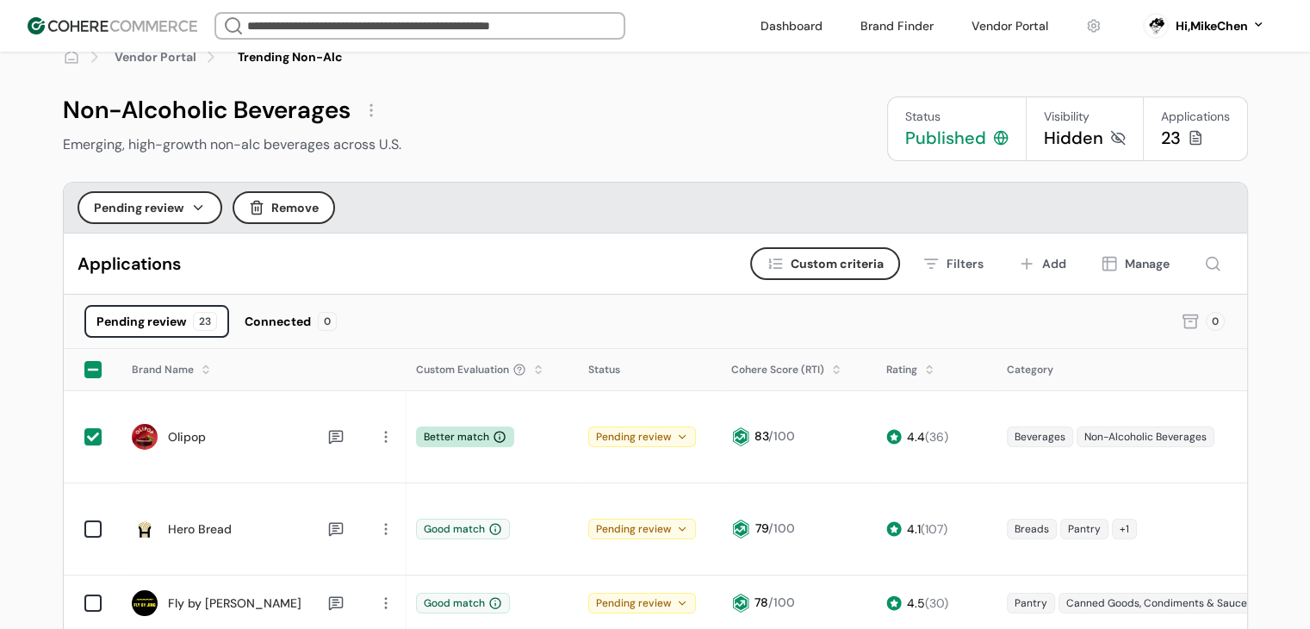
click at [1189, 315] on rect at bounding box center [1189, 316] width 15 height 3
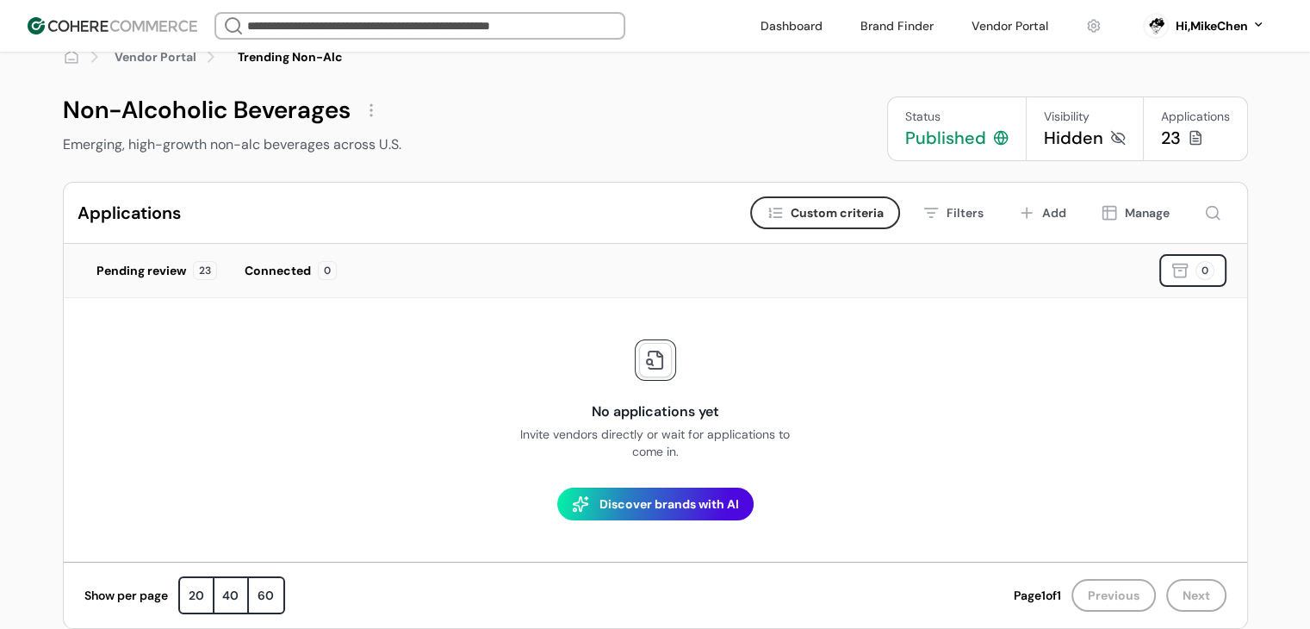
click at [207, 141] on div "Emerging, high-growth non-alc beverages across U.S." at bounding box center [347, 144] width 568 height 21
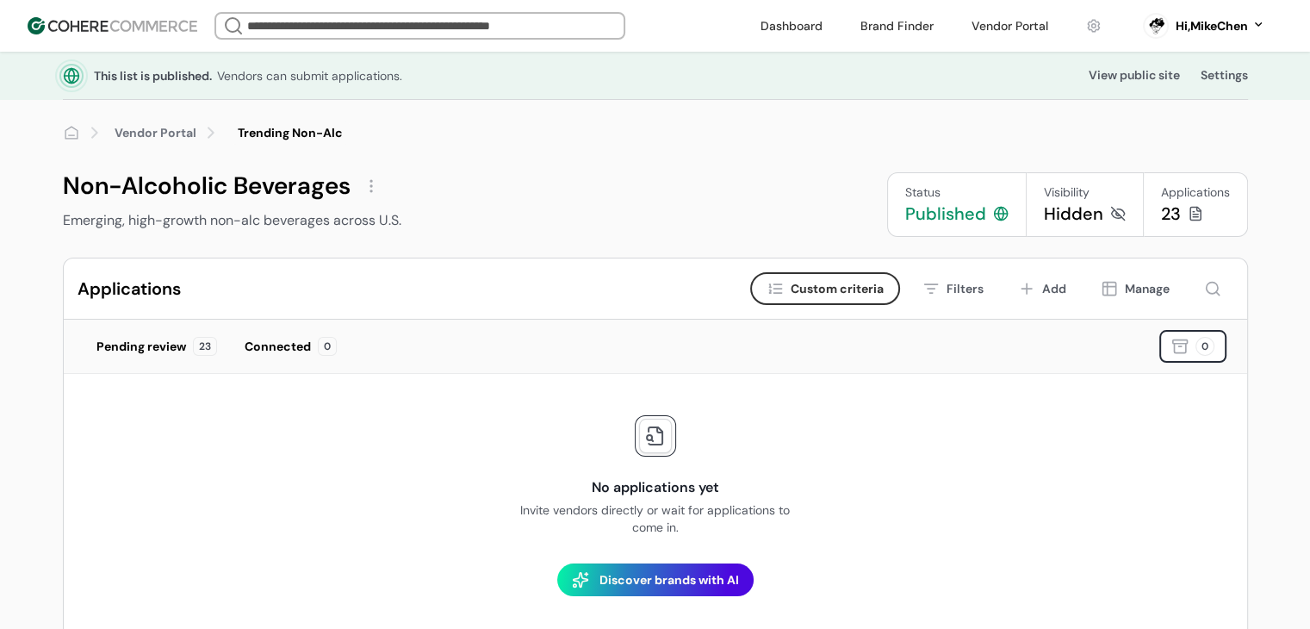
click at [174, 132] on link "Vendor Portal" at bounding box center [156, 133] width 82 height 18
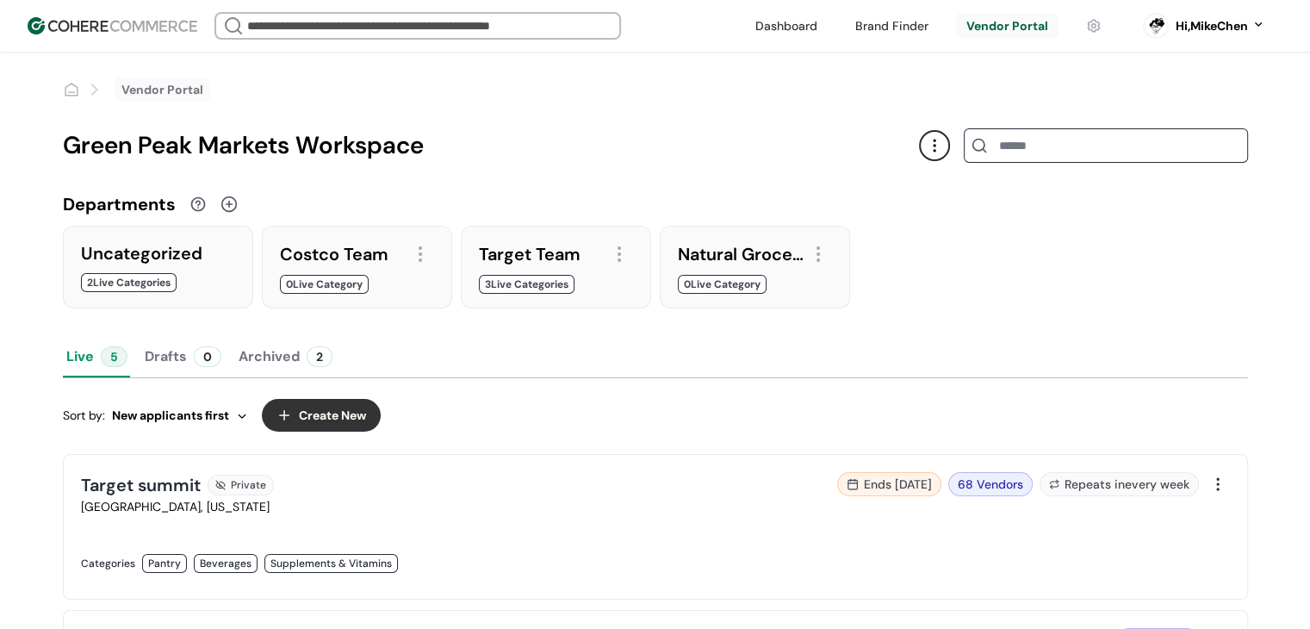
click at [789, 28] on link at bounding box center [786, 26] width 83 height 26
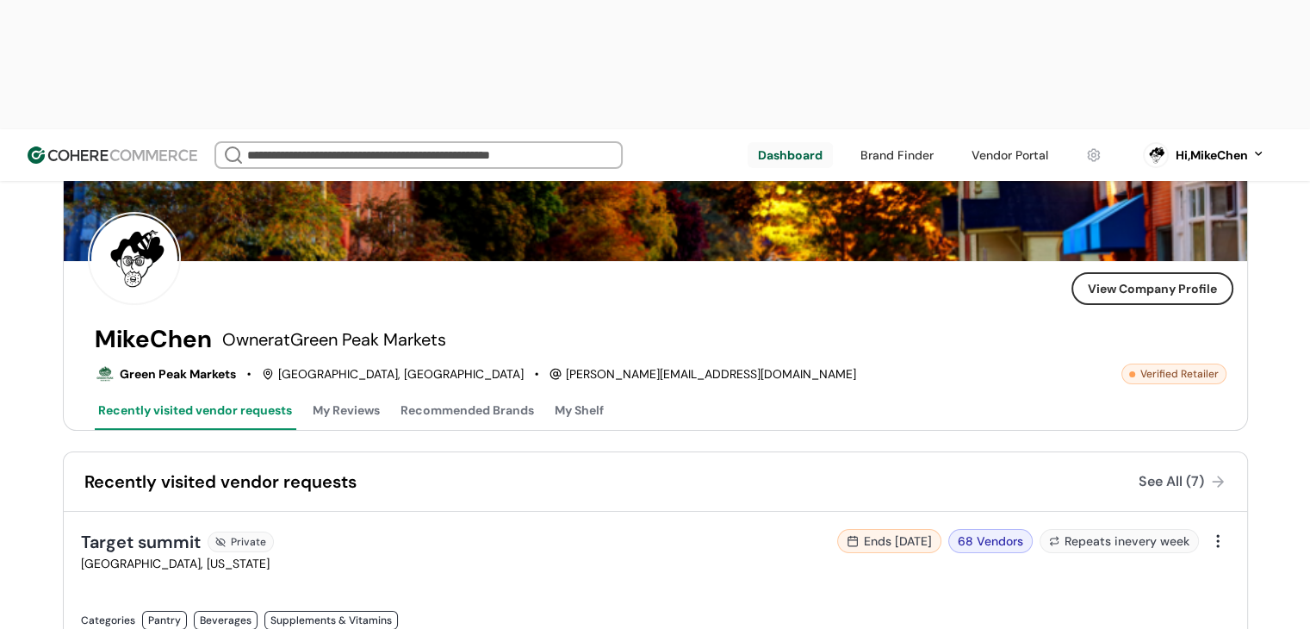
scroll to position [86, 0]
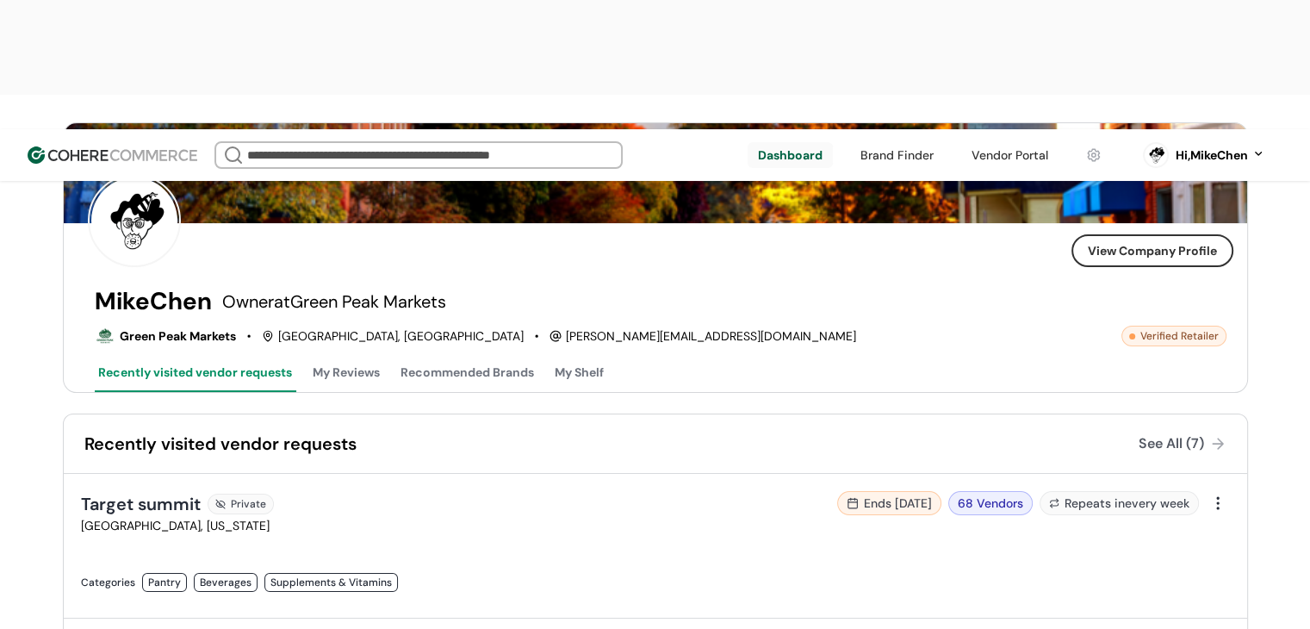
click at [1212, 491] on div at bounding box center [1218, 503] width 24 height 24
click at [810, 357] on div "Recently visited vendor requests My Reviews Recommended Brands My Shelf" at bounding box center [661, 374] width 1132 height 35
click at [554, 357] on button "My Shelf" at bounding box center [579, 374] width 56 height 35
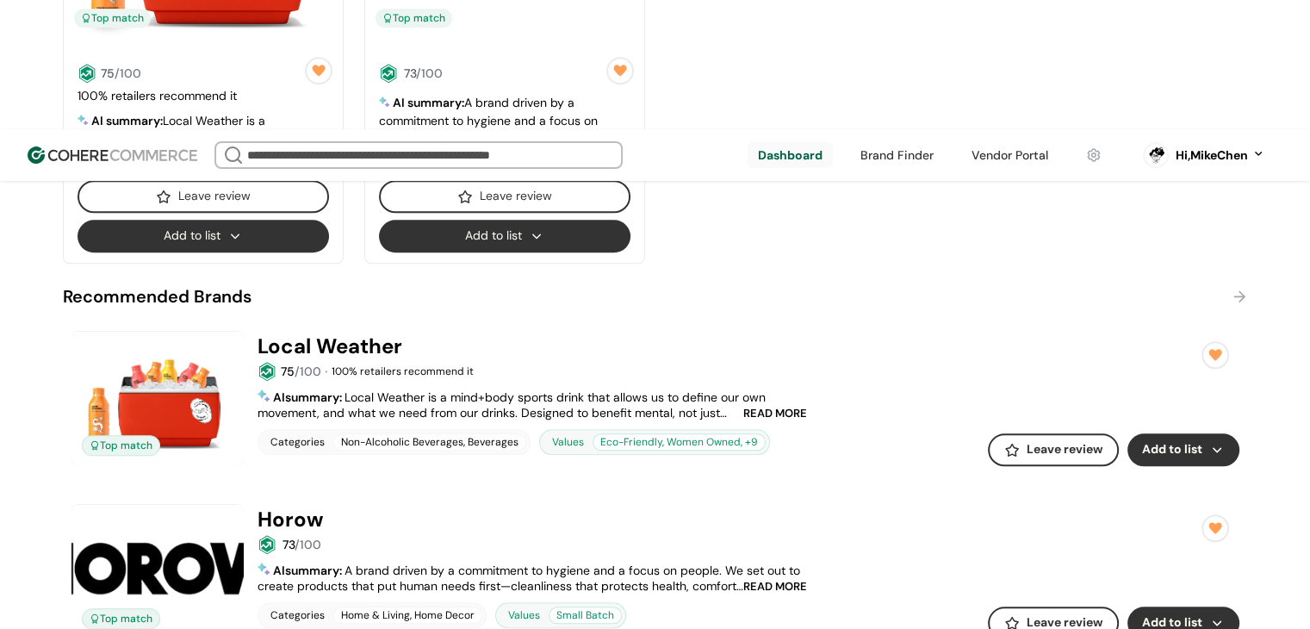
scroll to position [1729, 0]
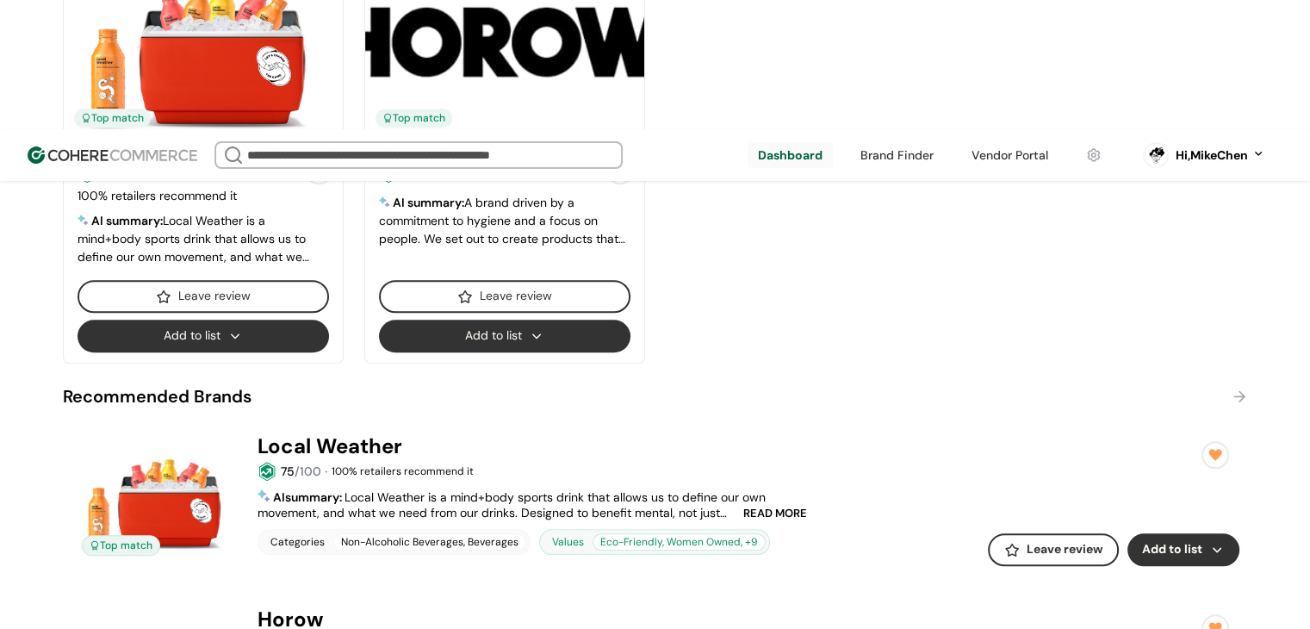
click at [1238, 384] on div at bounding box center [1237, 396] width 22 height 24
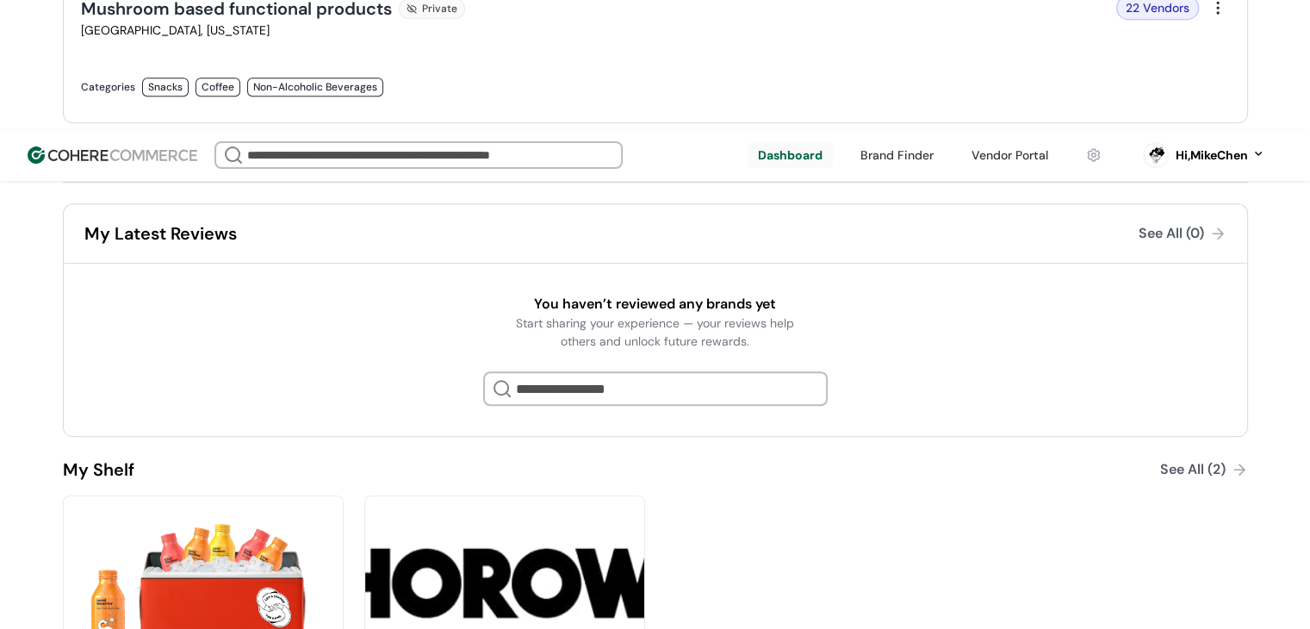
scroll to position [1126, 0]
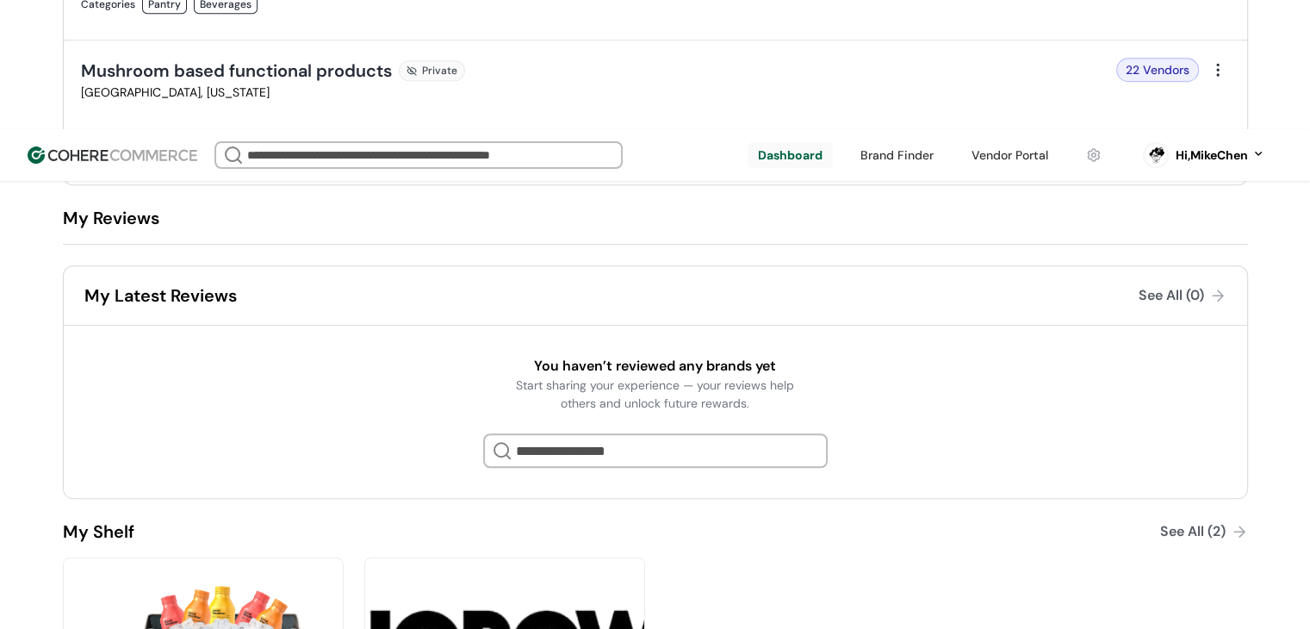
click at [1287, 239] on div "View Company Profile MikeChen Owner at [GEOGRAPHIC_DATA] Markets Green Peak Mar…" at bounding box center [655, 216] width 1310 height 2324
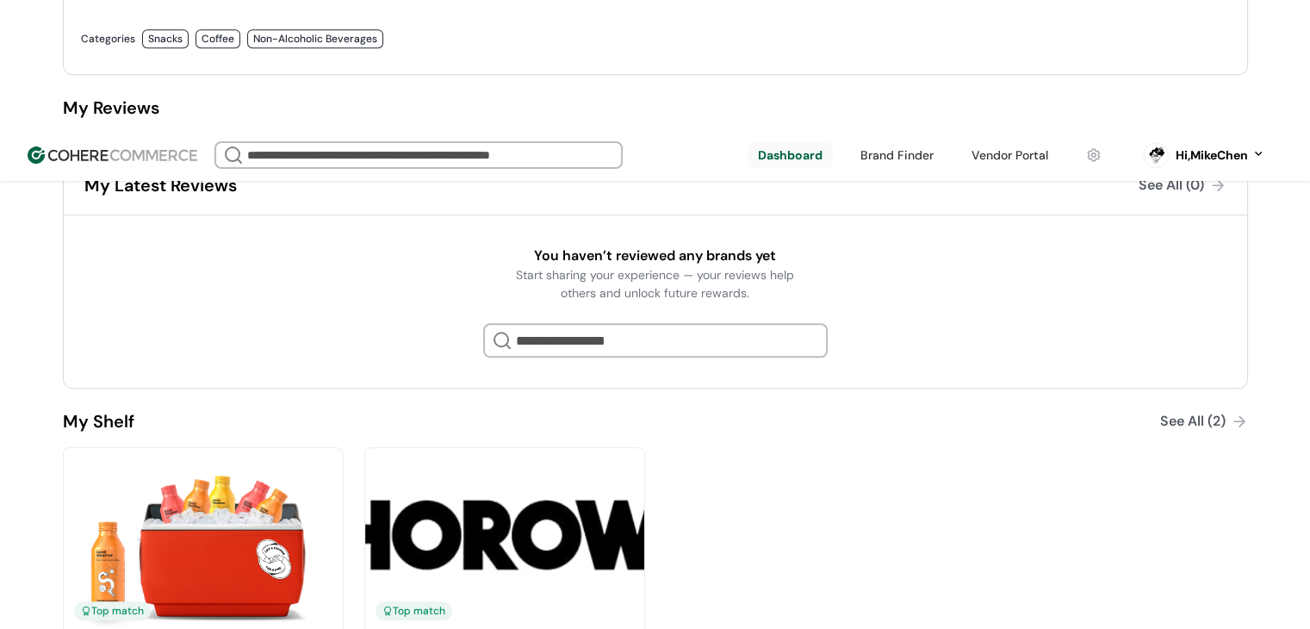
scroll to position [1040, 0]
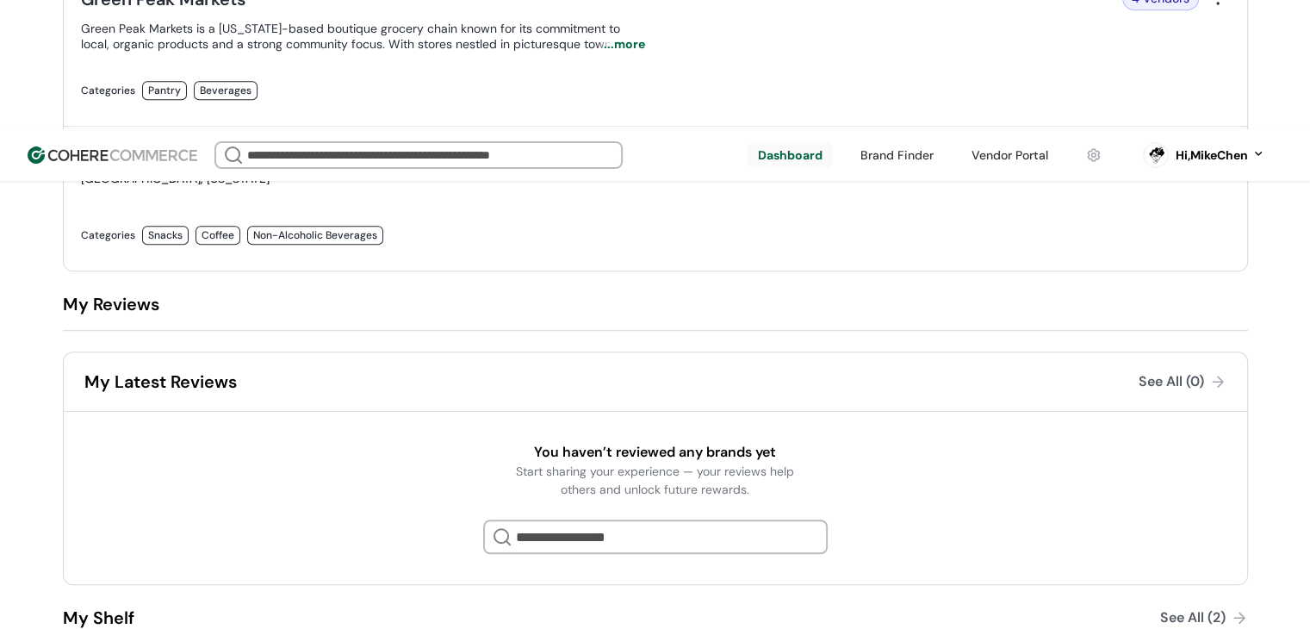
drag, startPoint x: 1189, startPoint y: 481, endPoint x: 1139, endPoint y: 566, distance: 98.1
click at [1175, 605] on div "See All (2)" at bounding box center [1204, 617] width 88 height 24
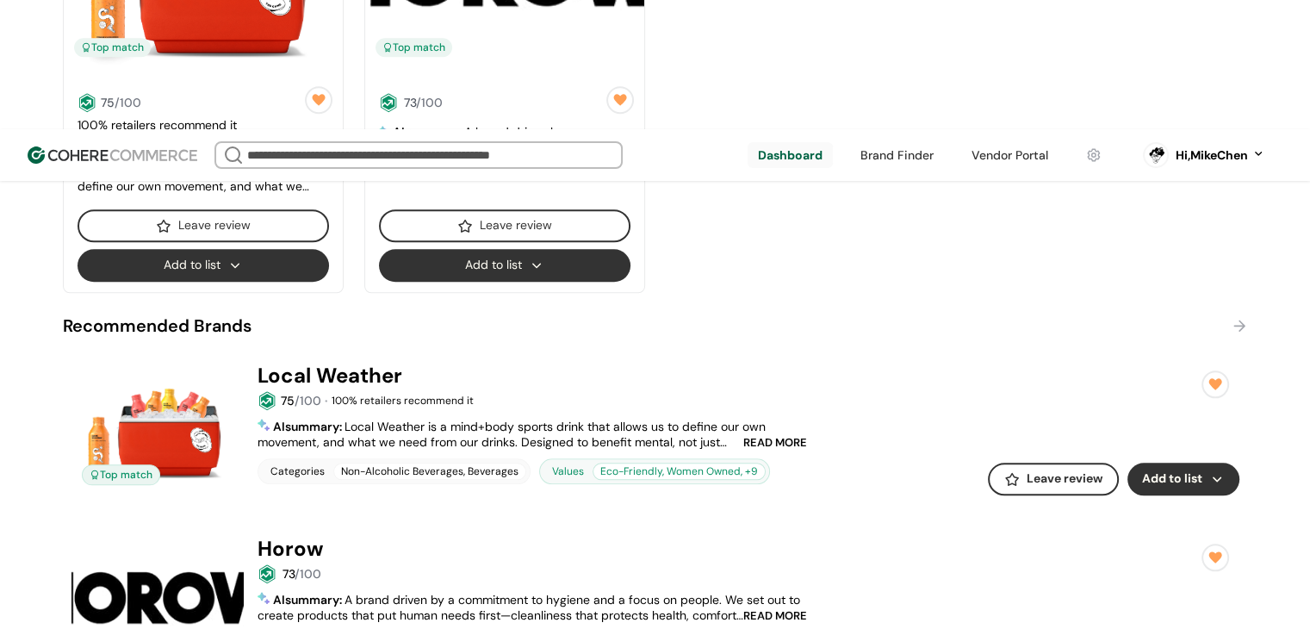
scroll to position [1635, 0]
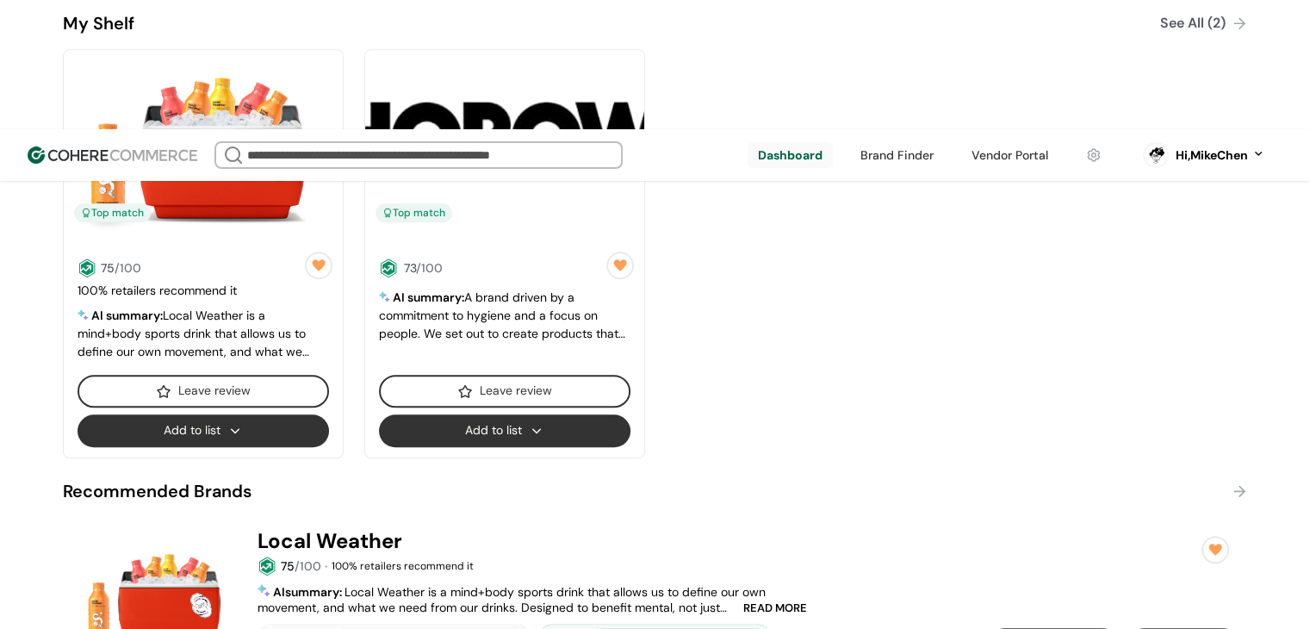
click at [1237, 479] on div at bounding box center [1237, 491] width 22 height 24
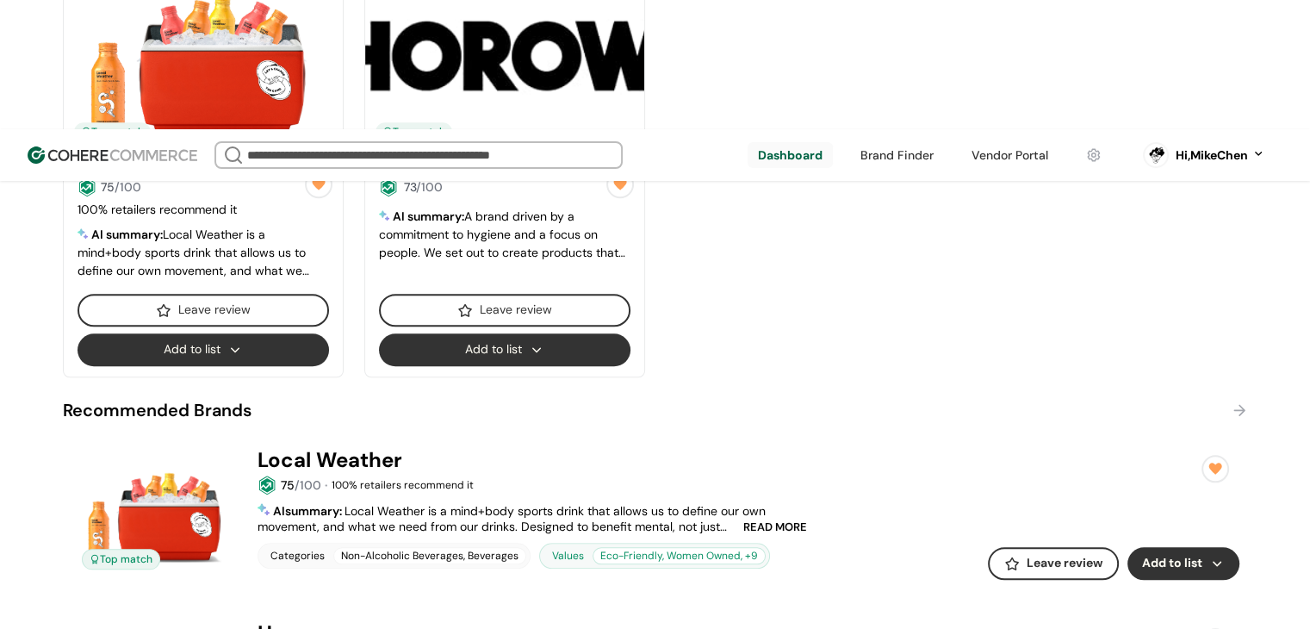
scroll to position [1807, 0]
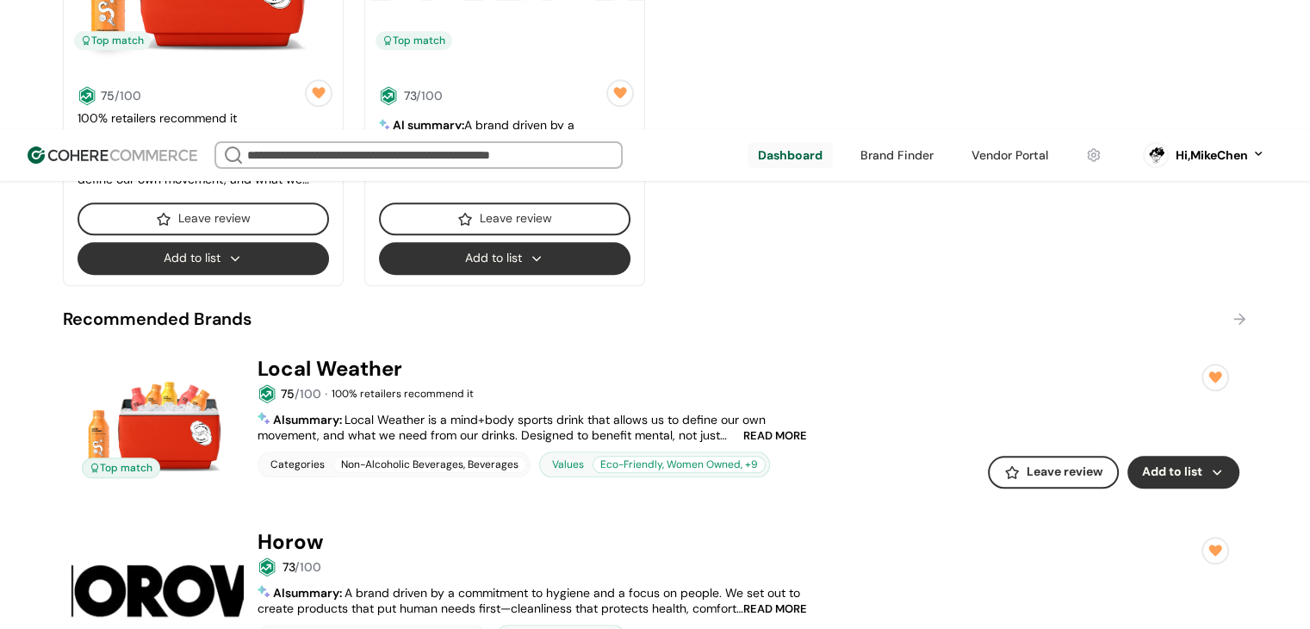
click at [1244, 307] on div at bounding box center [1237, 319] width 22 height 24
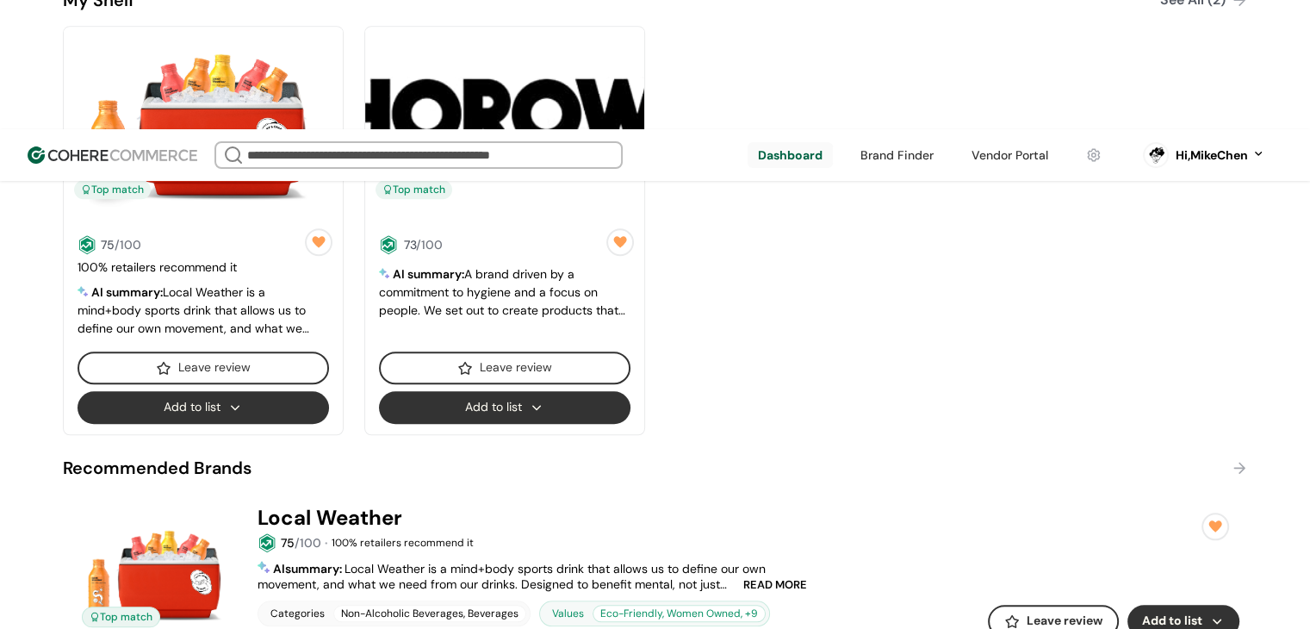
scroll to position [1722, 0]
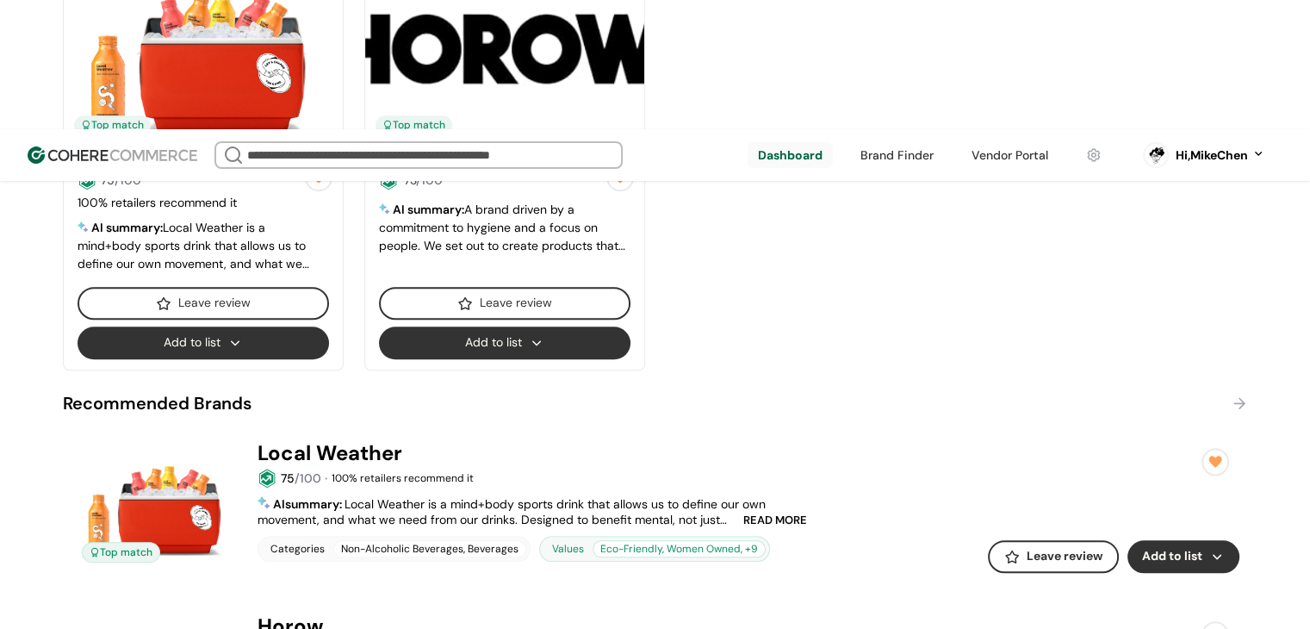
click at [771, 514] on span "READ MORE" at bounding box center [775, 519] width 64 height 11
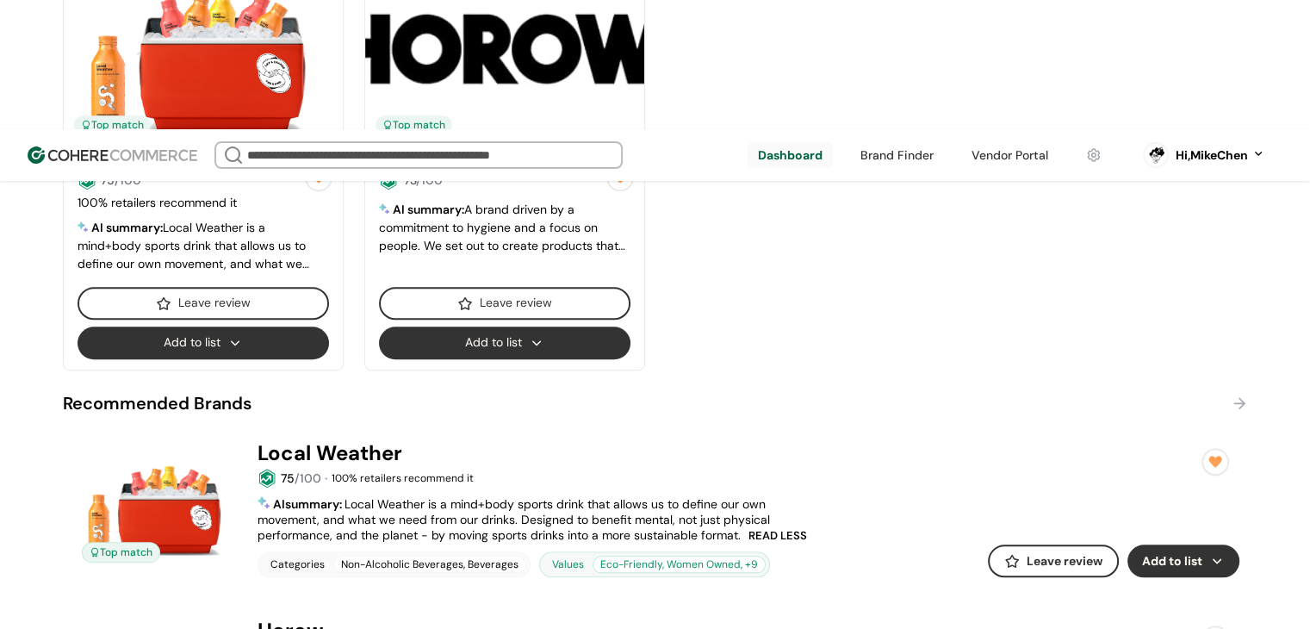
click at [775, 530] on span "READ LESS" at bounding box center [777, 535] width 59 height 11
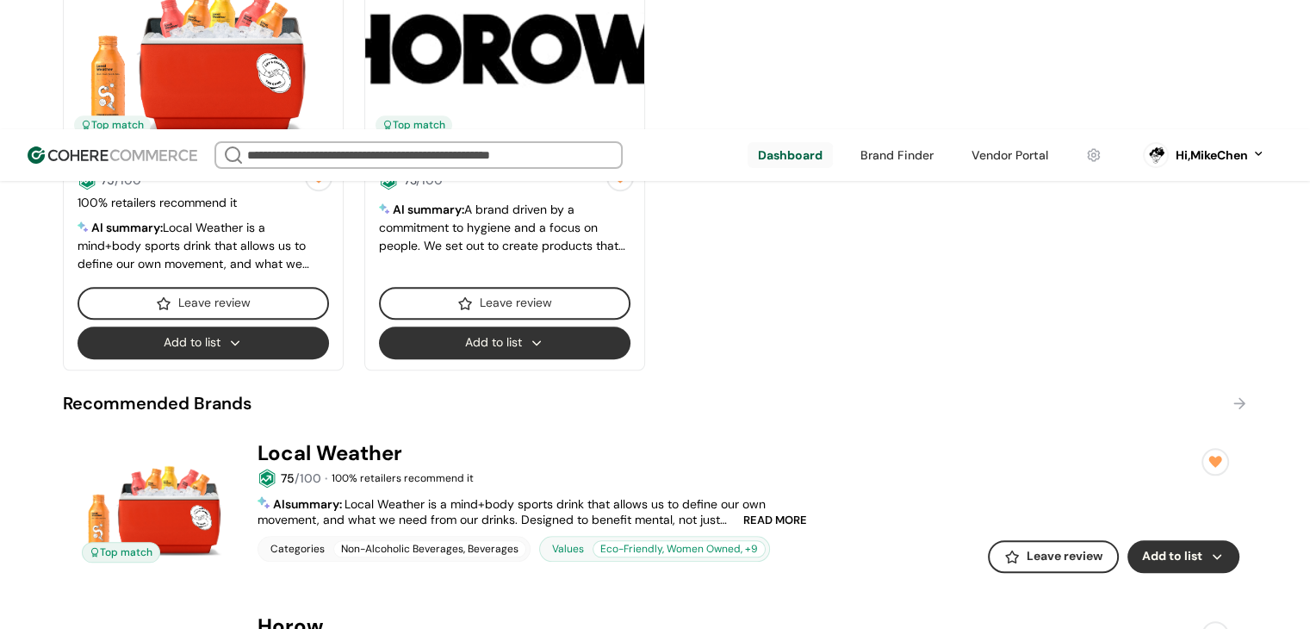
click at [773, 514] on span "READ MORE" at bounding box center [775, 519] width 64 height 11
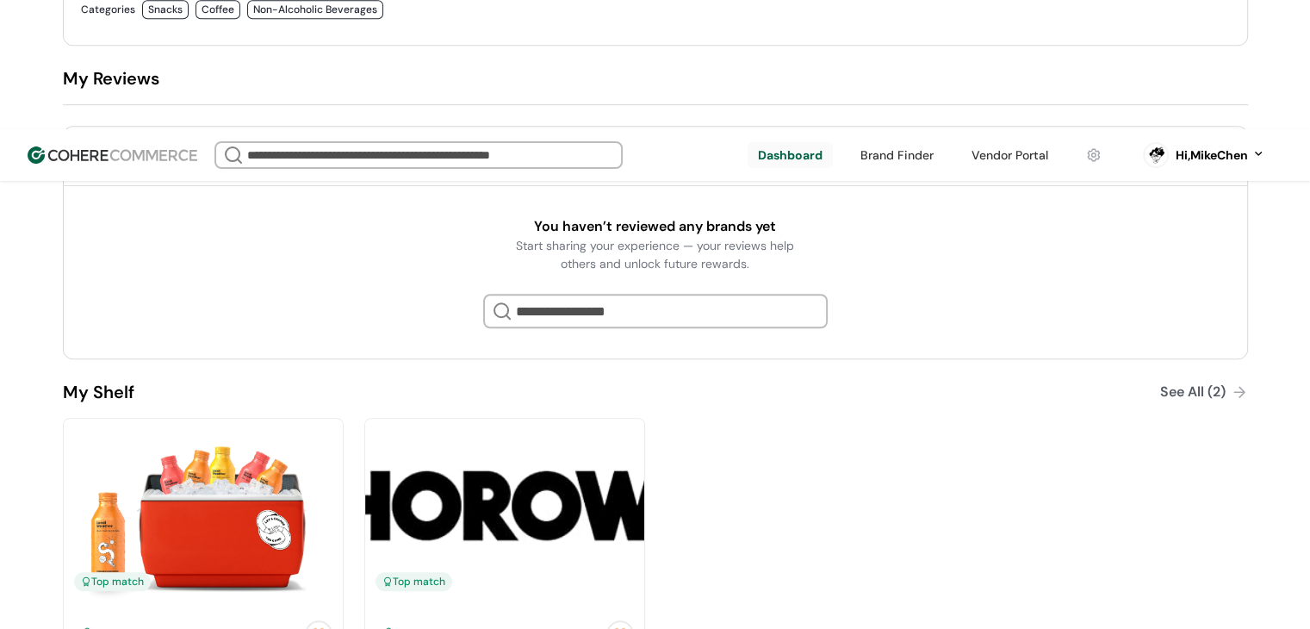
scroll to position [1033, 0]
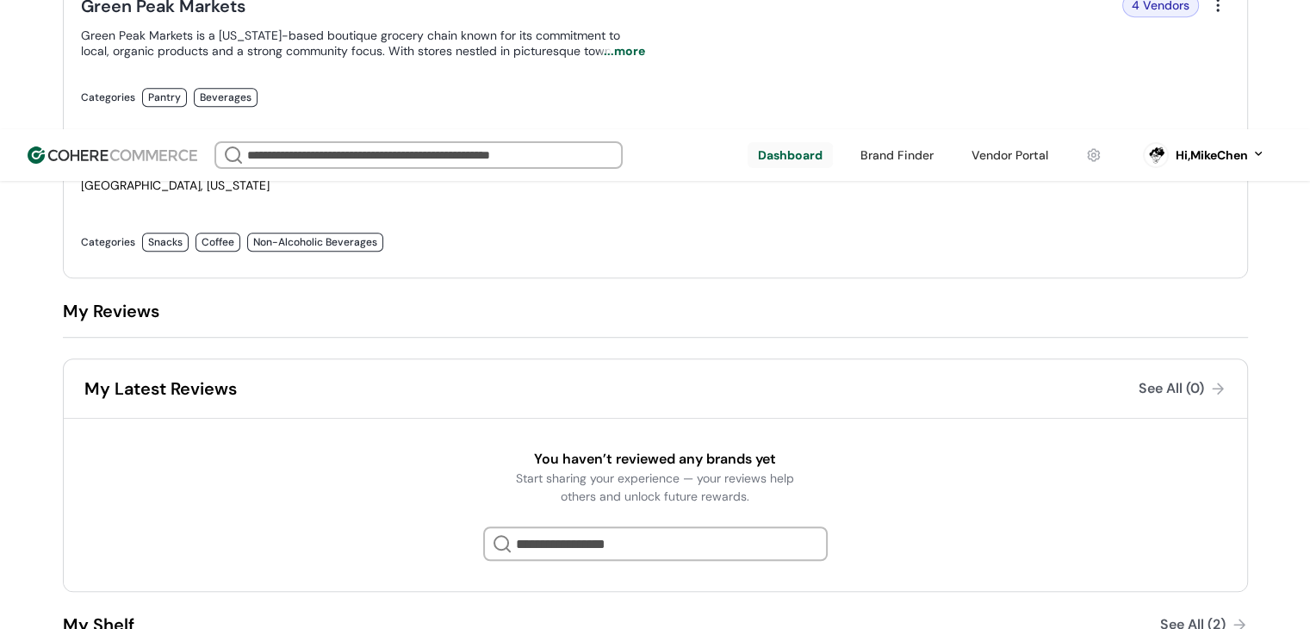
click at [1163, 378] on div "See All (0)" at bounding box center [1171, 388] width 65 height 21
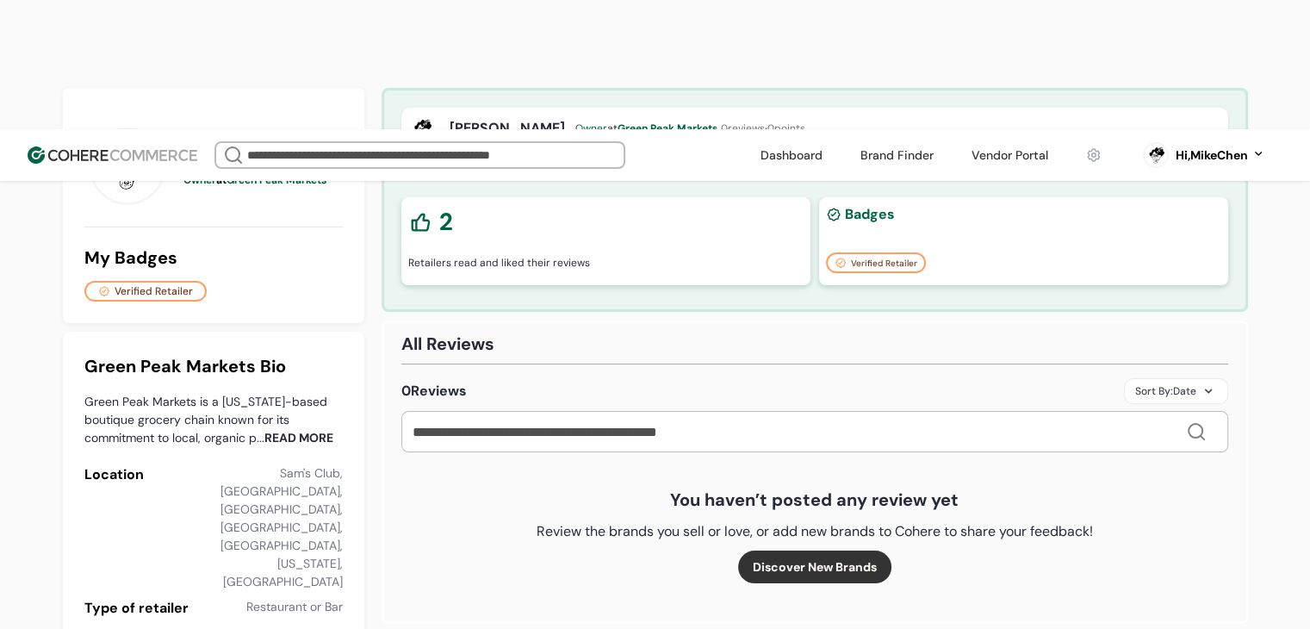
scroll to position [86, 0]
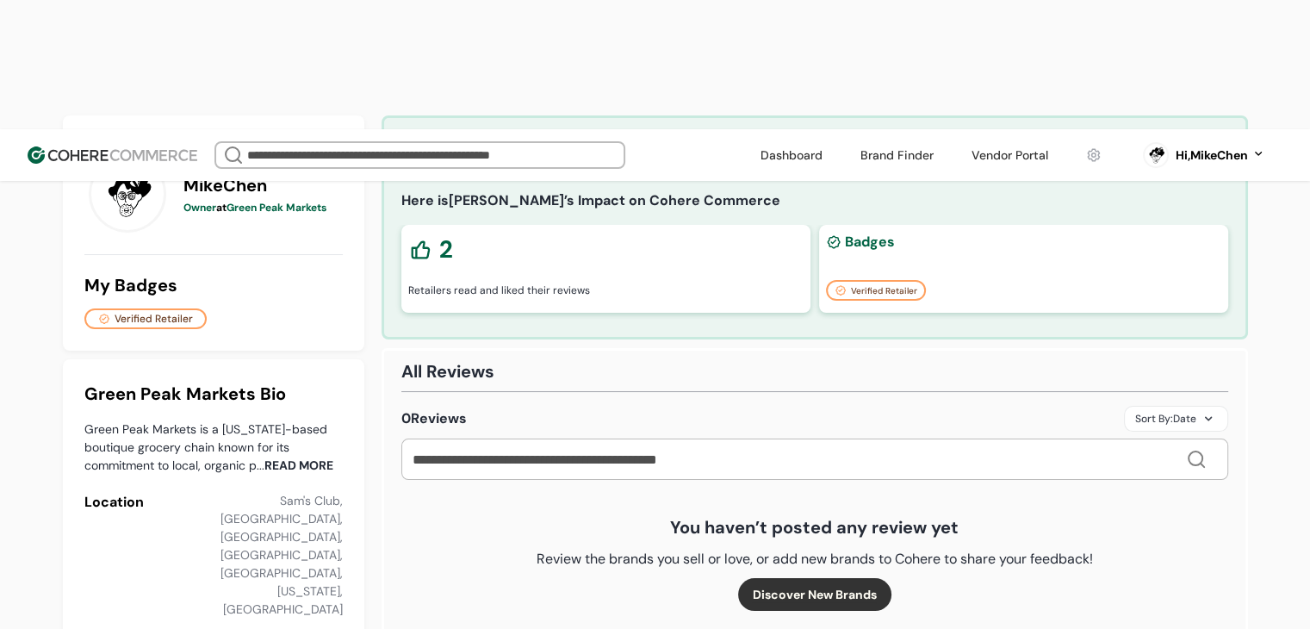
click at [307, 457] on span "READ MORE" at bounding box center [298, 465] width 69 height 16
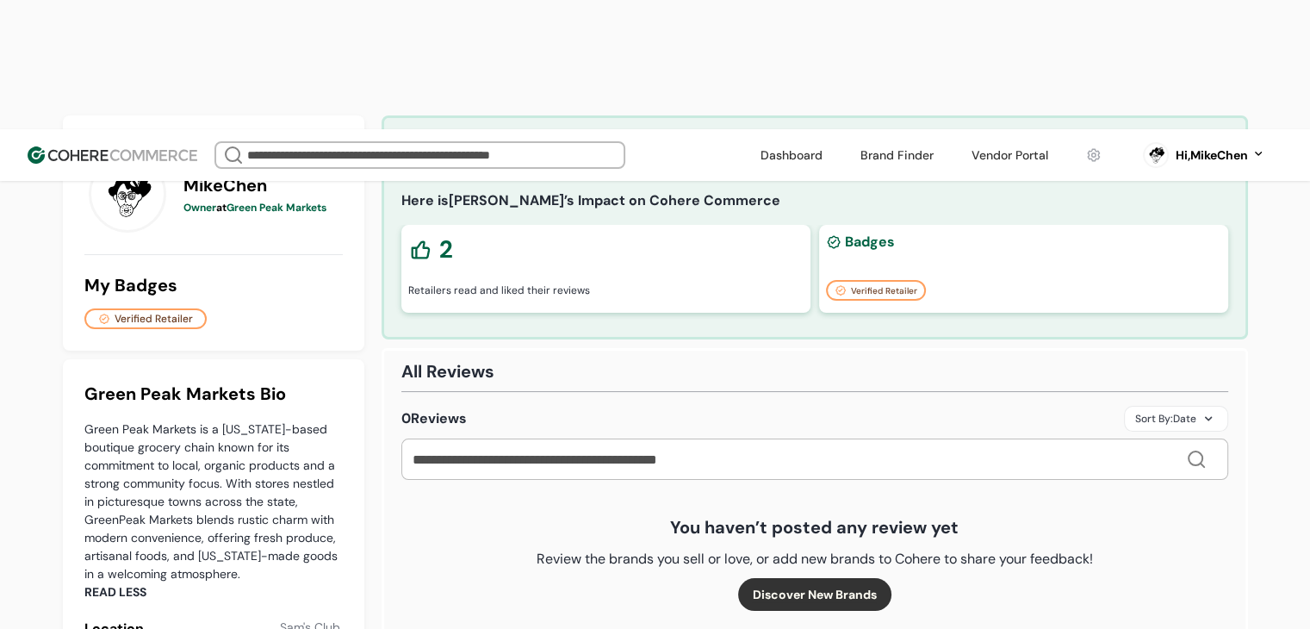
click at [317, 420] on span "Green Peak Markets is a [US_STATE]-based boutique grocery chain known for its c…" at bounding box center [213, 501] width 258 height 163
click at [130, 584] on span "READ LESS" at bounding box center [115, 592] width 62 height 16
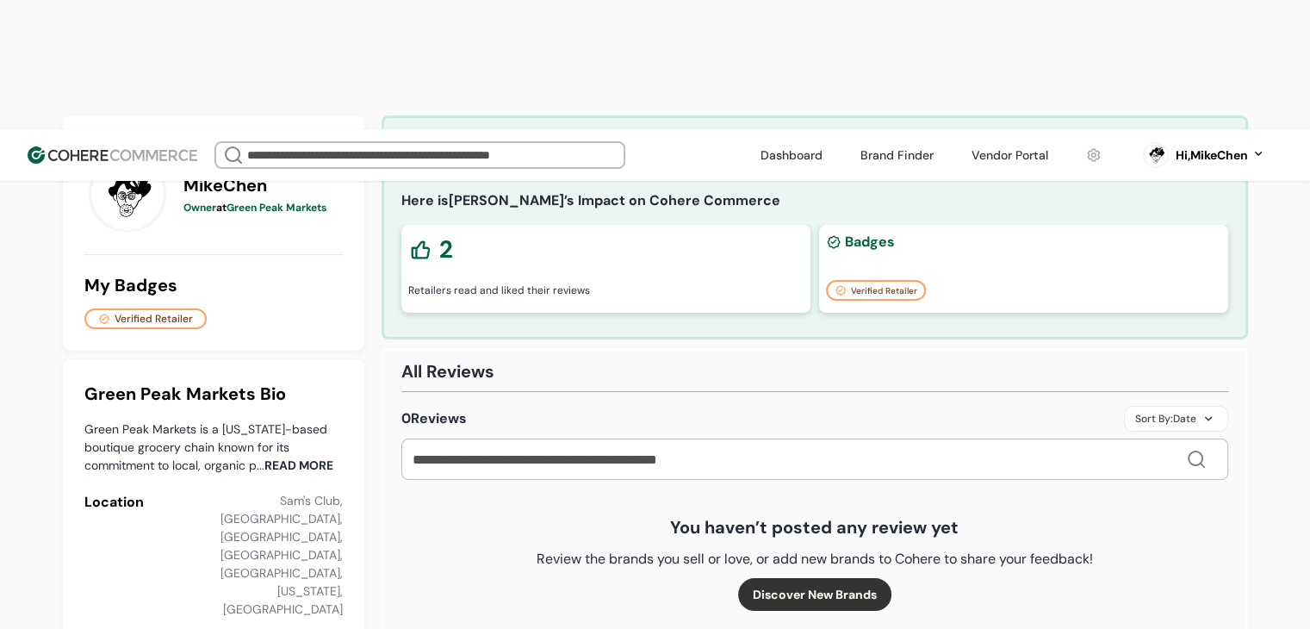
click at [793, 142] on link at bounding box center [791, 155] width 83 height 26
